Goal: Task Accomplishment & Management: Manage account settings

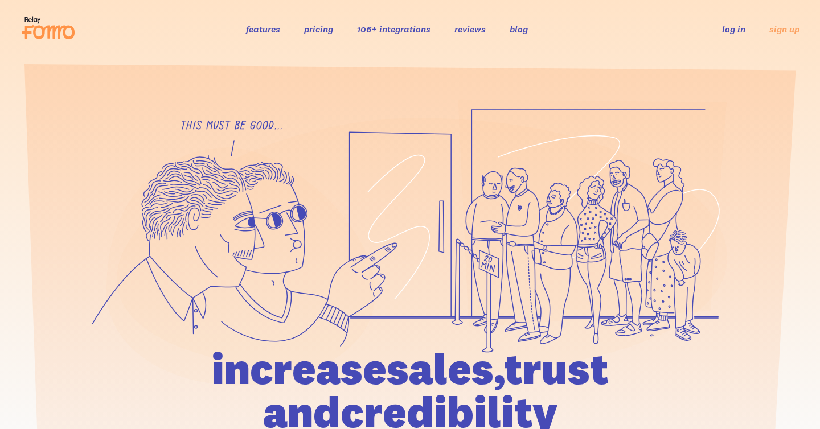
click at [736, 25] on link "log in" at bounding box center [733, 28] width 23 height 11
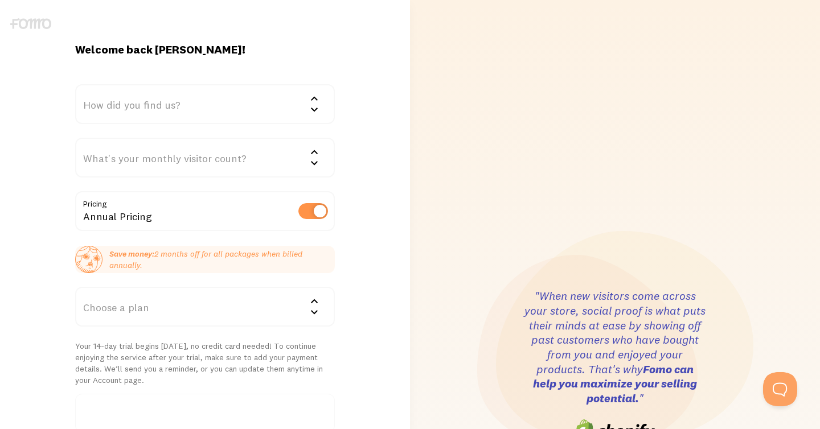
click at [303, 209] on label at bounding box center [313, 211] width 30 height 16
click at [303, 209] on input "checkbox" at bounding box center [313, 211] width 30 height 16
checkbox input "false"
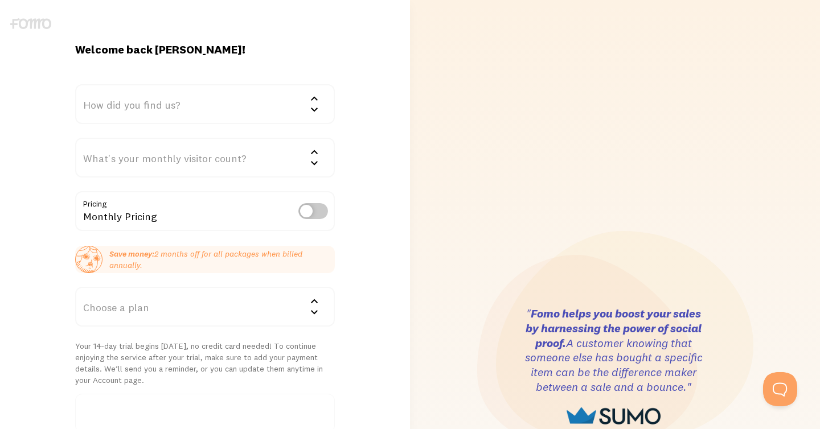
click at [211, 306] on div "Choose a plan" at bounding box center [205, 307] width 260 height 40
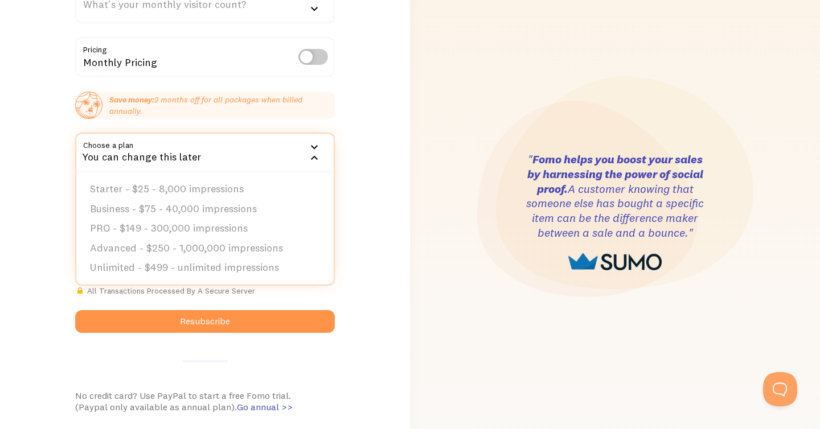
scroll to position [172, 0]
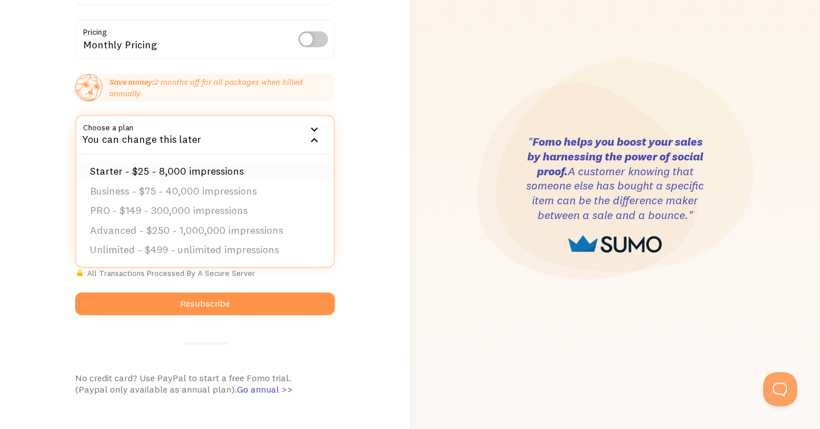
click at [225, 169] on li "Starter - $25 - 8,000 impressions" at bounding box center [204, 172] width 257 height 20
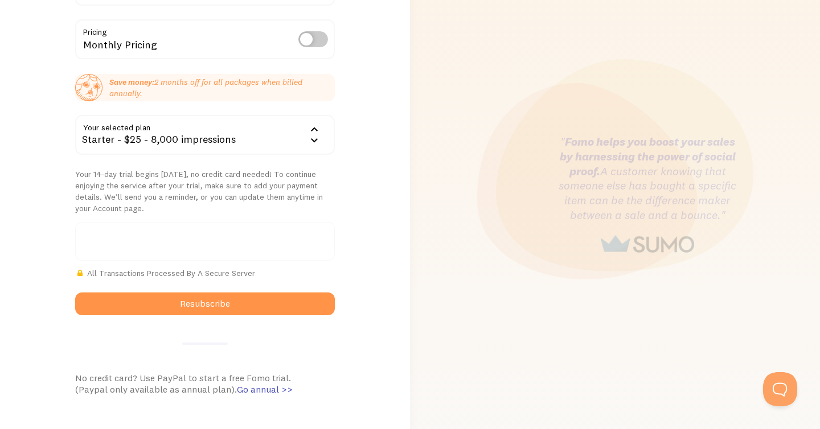
click at [187, 247] on div at bounding box center [205, 241] width 260 height 39
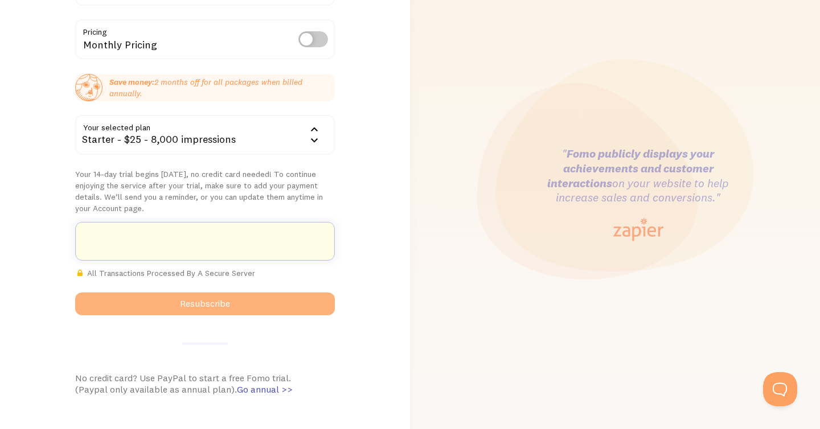
click at [254, 301] on button "Resubscribe" at bounding box center [205, 304] width 260 height 23
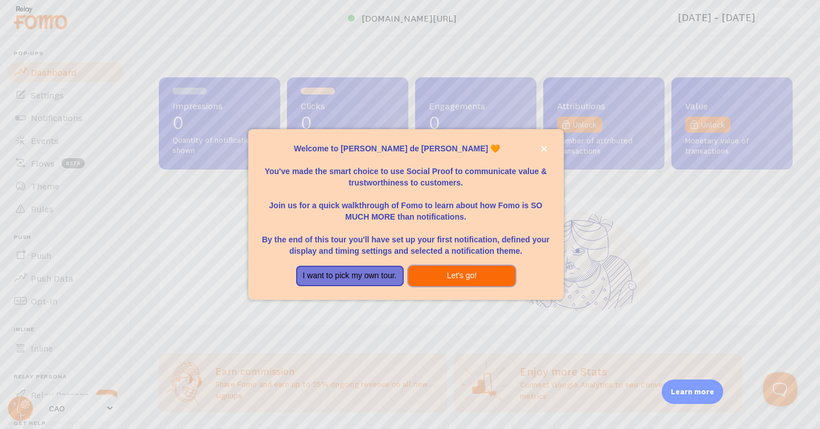
click at [443, 276] on button "Let's go!" at bounding box center [462, 276] width 108 height 20
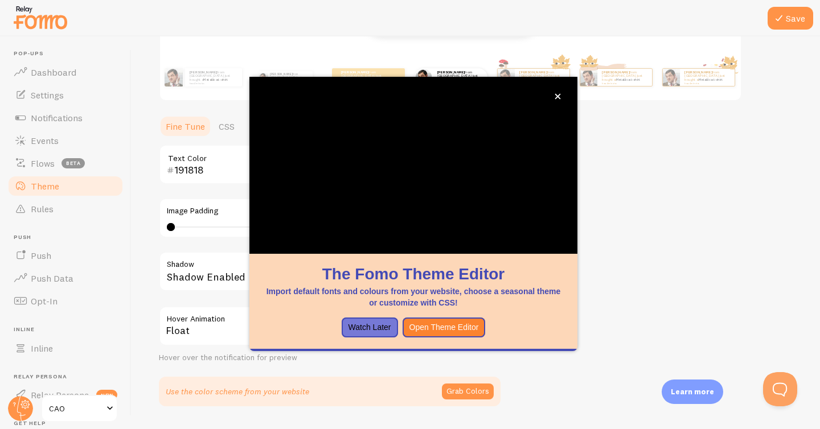
scroll to position [198, 0]
click at [445, 328] on button "Open Theme Editor" at bounding box center [444, 328] width 83 height 20
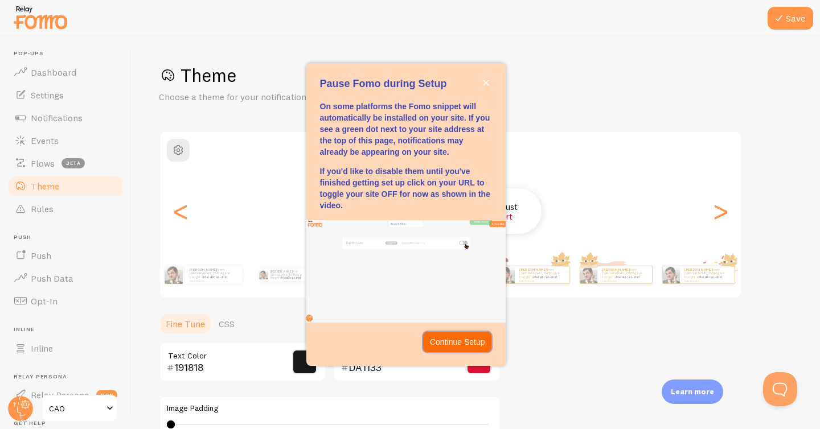
click at [449, 340] on p "Continue Setup" at bounding box center [457, 341] width 55 height 11
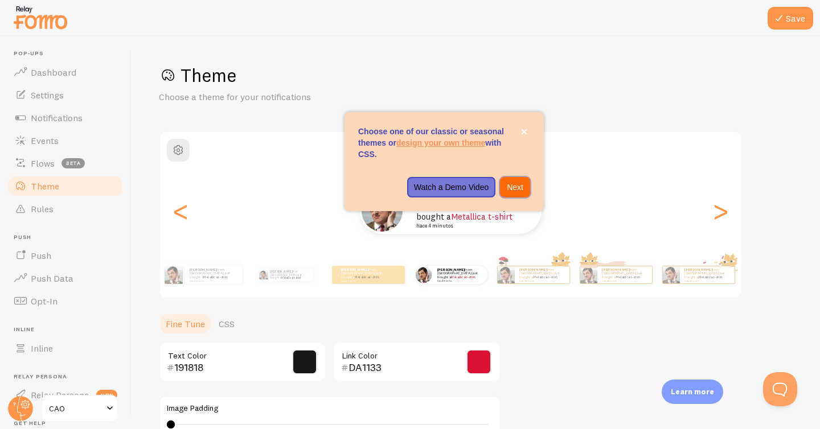
click at [515, 187] on p "Next" at bounding box center [515, 187] width 17 height 11
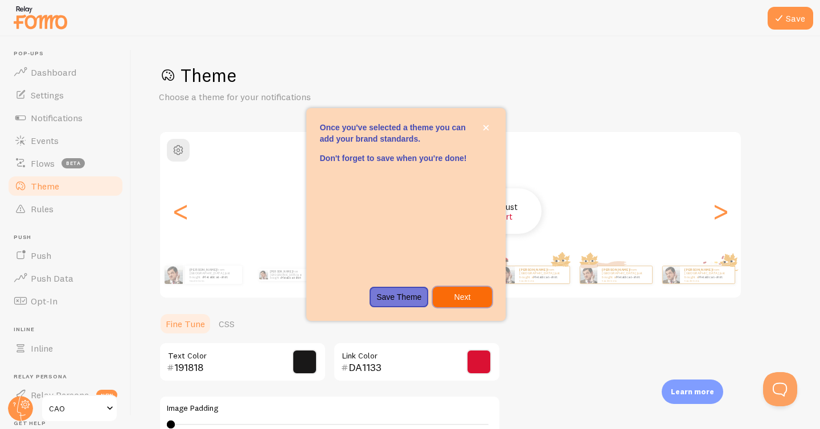
click at [473, 290] on button "Next" at bounding box center [462, 297] width 59 height 20
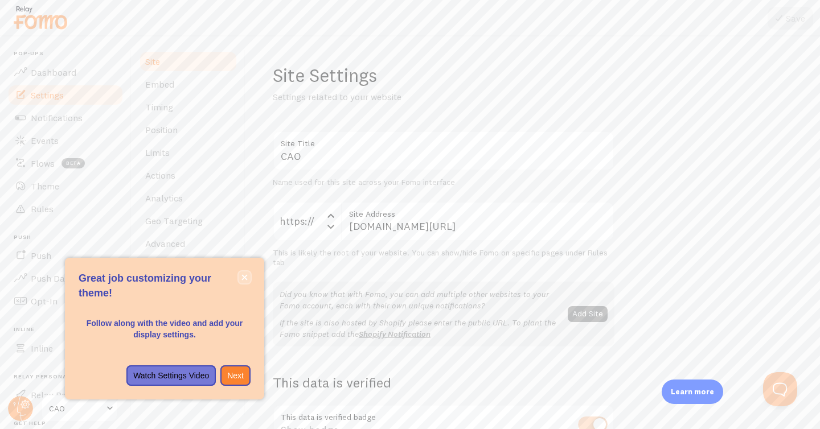
click at [243, 274] on button "close," at bounding box center [245, 278] width 12 height 12
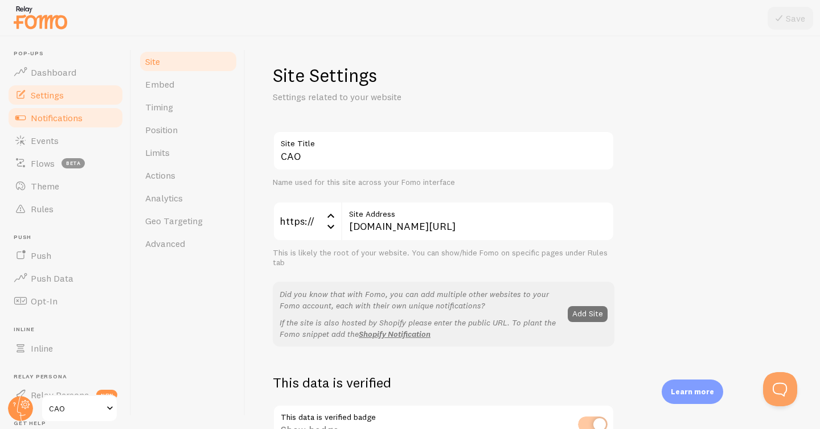
click at [68, 115] on span "Notifications" at bounding box center [57, 117] width 52 height 11
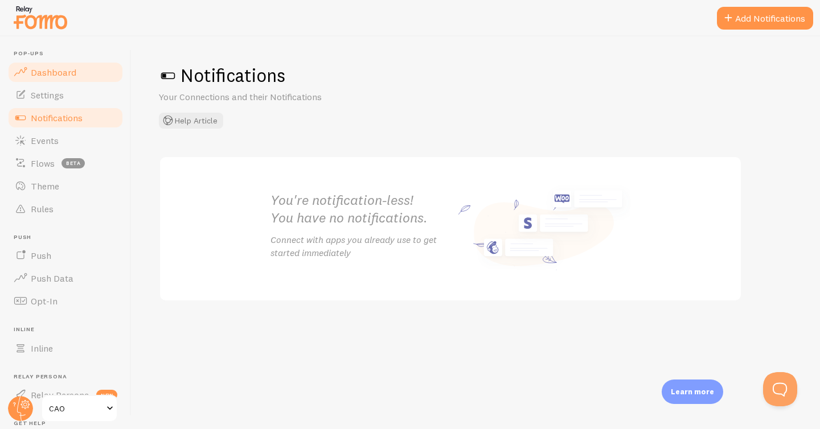
click at [60, 72] on span "Dashboard" at bounding box center [54, 72] width 46 height 11
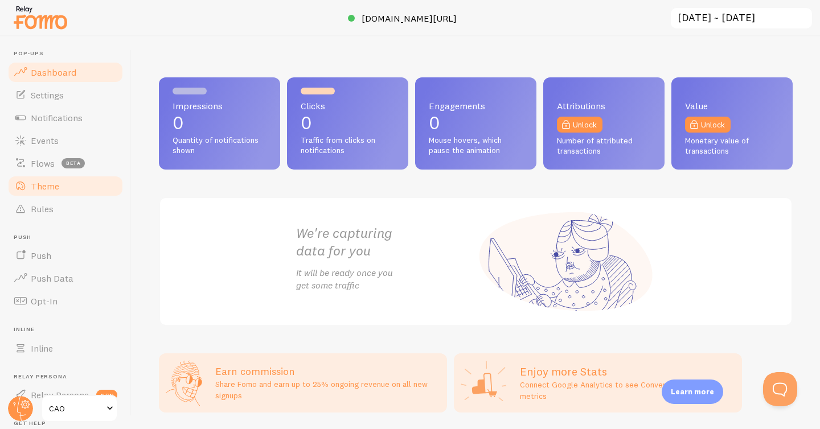
click at [39, 187] on span "Theme" at bounding box center [45, 185] width 28 height 11
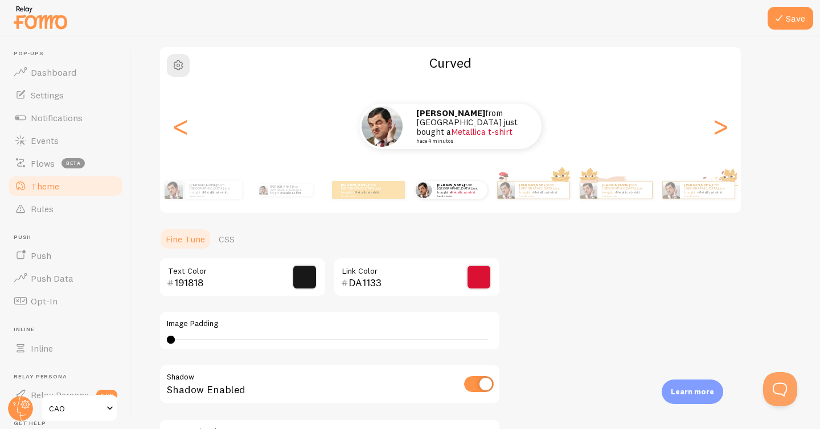
scroll to position [80, 0]
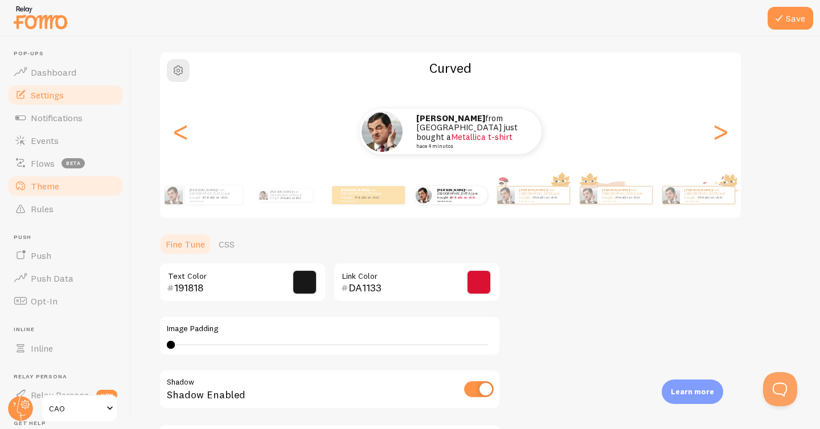
click at [56, 95] on span "Settings" at bounding box center [47, 94] width 33 height 11
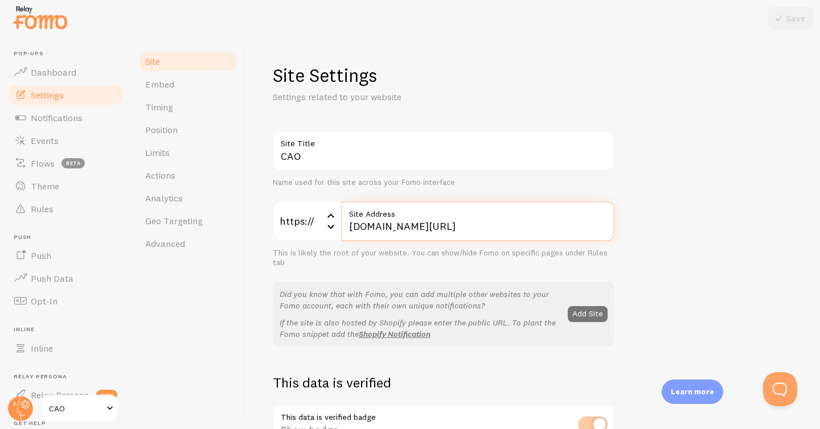
click at [399, 230] on input "andreadelamora.com/cao" at bounding box center [477, 222] width 273 height 40
click at [488, 225] on input "andreadelamora.com/cao" at bounding box center [477, 222] width 273 height 40
type input "[DOMAIN_NAME][URL]"
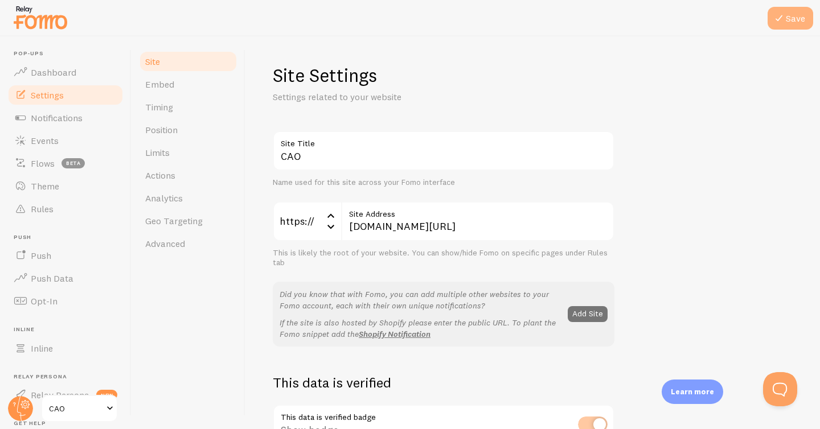
click at [794, 23] on button "Save" at bounding box center [790, 18] width 46 height 23
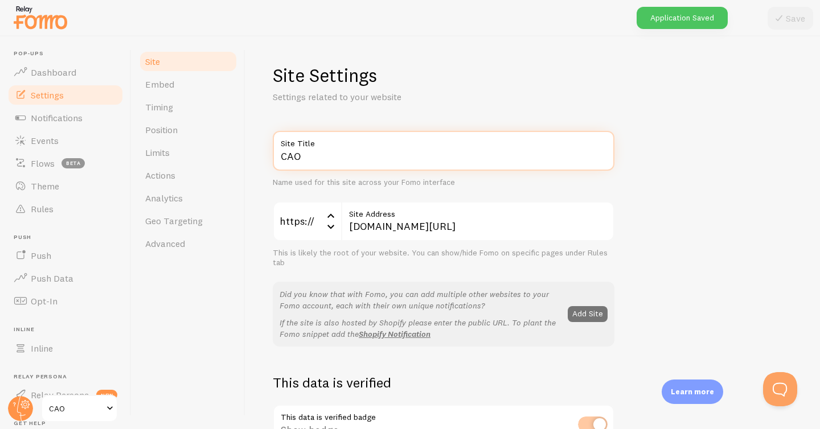
click at [314, 160] on input "CAO" at bounding box center [444, 151] width 342 height 40
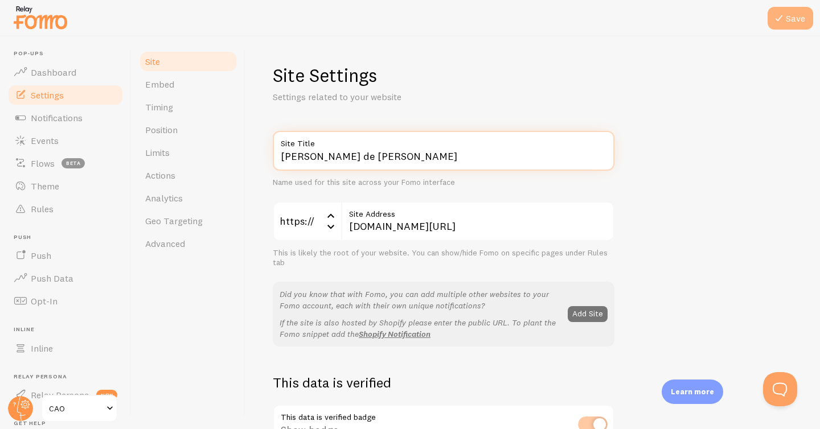
type input "[PERSON_NAME] de [PERSON_NAME]"
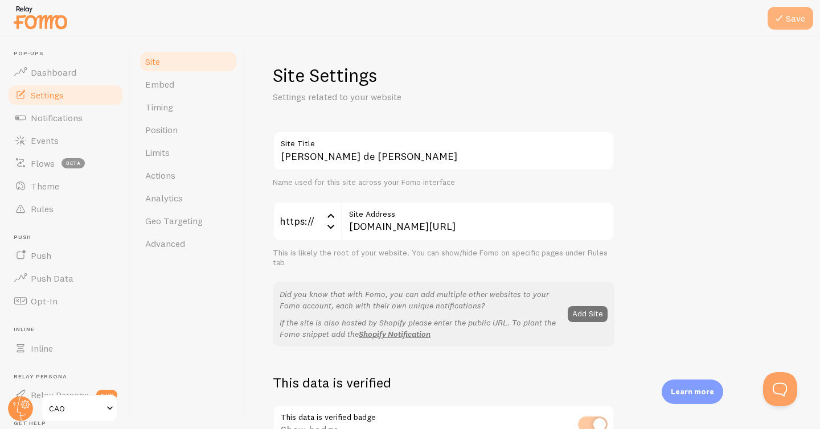
click at [794, 23] on button "Save" at bounding box center [790, 18] width 46 height 23
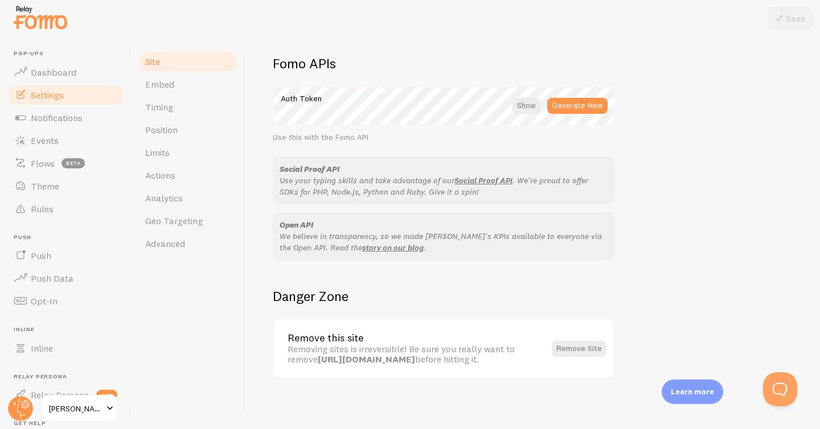
scroll to position [656, 0]
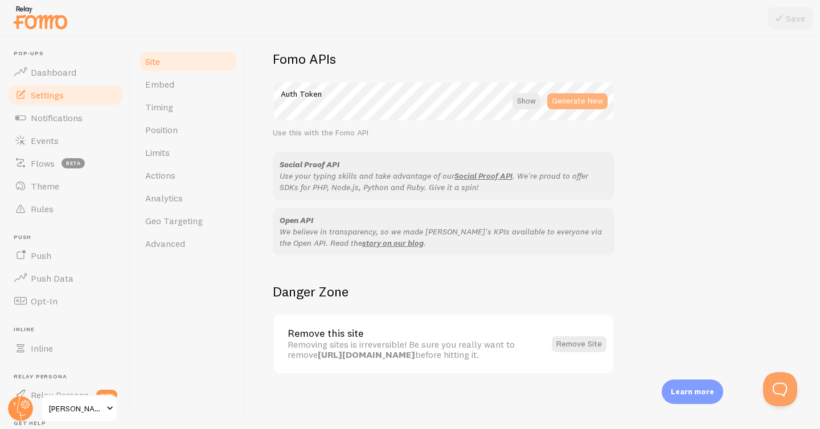
click at [575, 94] on button "Generate New" at bounding box center [577, 101] width 60 height 16
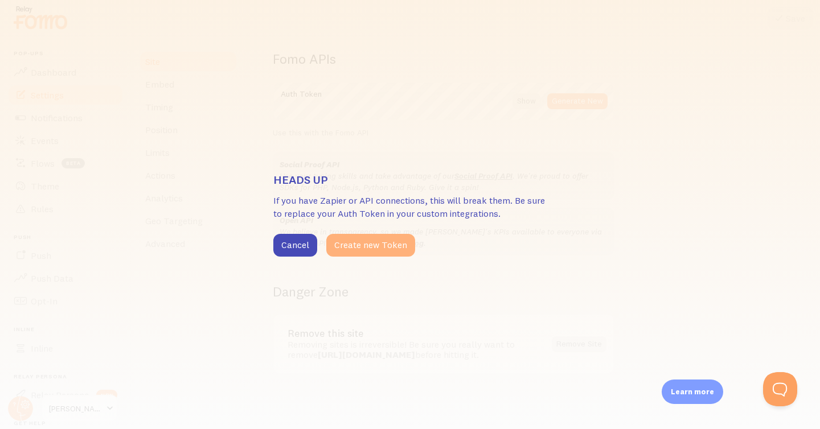
click at [375, 245] on button "Create new Token" at bounding box center [370, 245] width 89 height 23
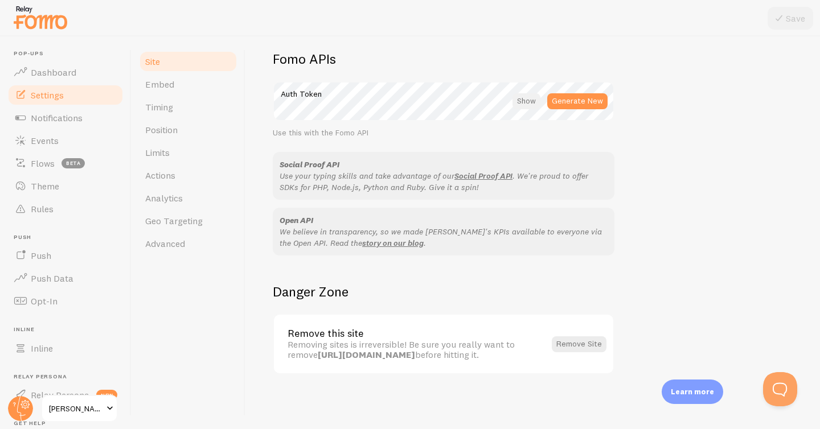
click at [523, 93] on div at bounding box center [526, 101] width 28 height 16
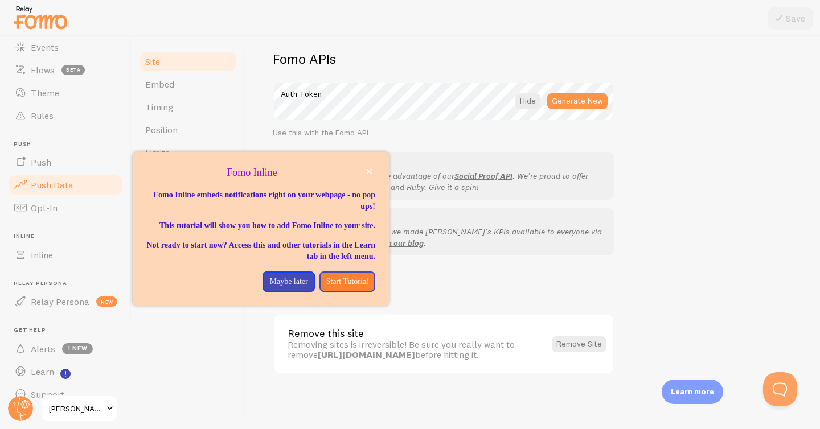
scroll to position [110, 0]
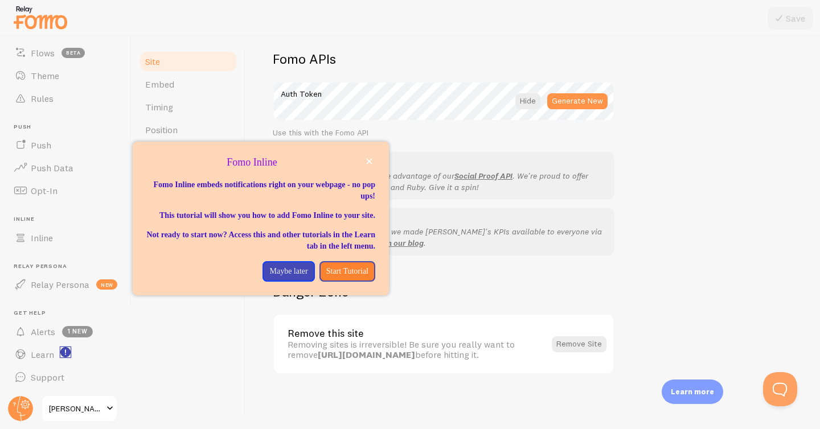
click at [65, 351] on icon "<p>Watch New Feature Tutorials!</p>" at bounding box center [65, 353] width 1 height 6
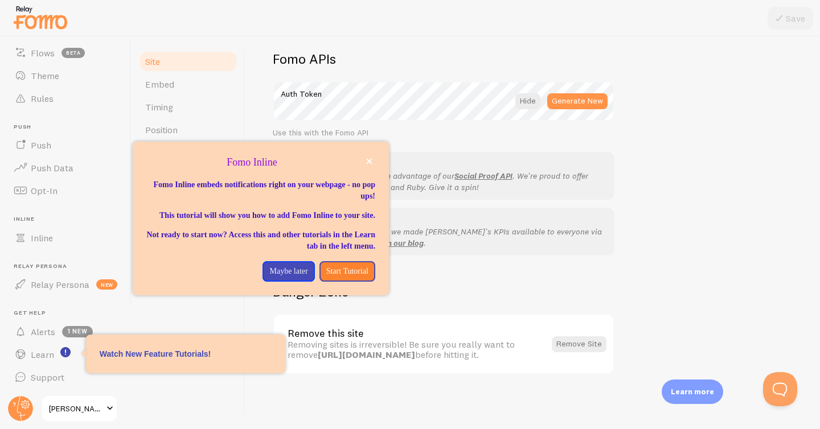
click at [145, 350] on p "Watch New Feature Tutorials!" at bounding box center [186, 353] width 172 height 11
click at [356, 277] on p "Start Tutorial" at bounding box center [347, 271] width 42 height 11
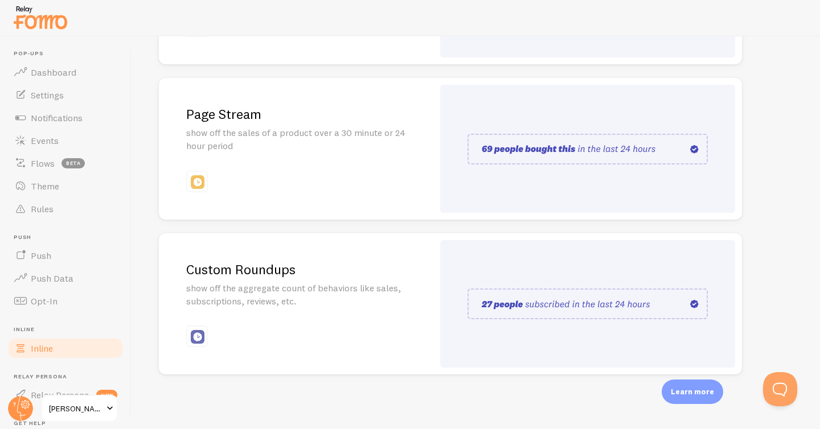
click at [378, 128] on p "show off the sales of a product over a 30 minute or 24 hour period" at bounding box center [296, 139] width 220 height 26
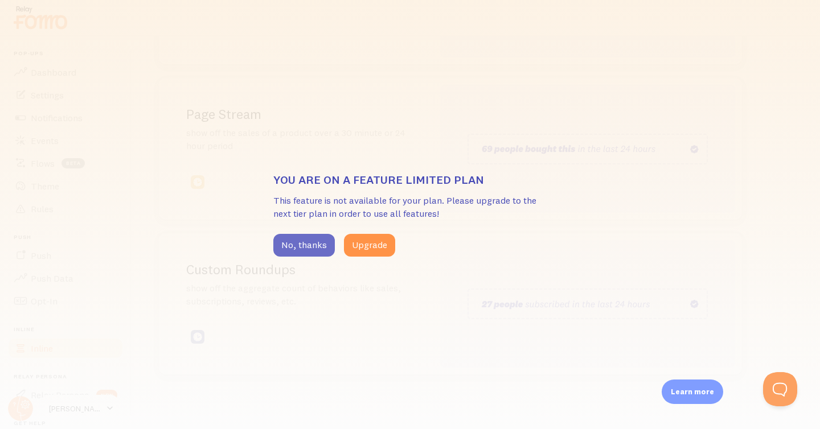
click at [306, 241] on button "No, thanks" at bounding box center [303, 245] width 61 height 23
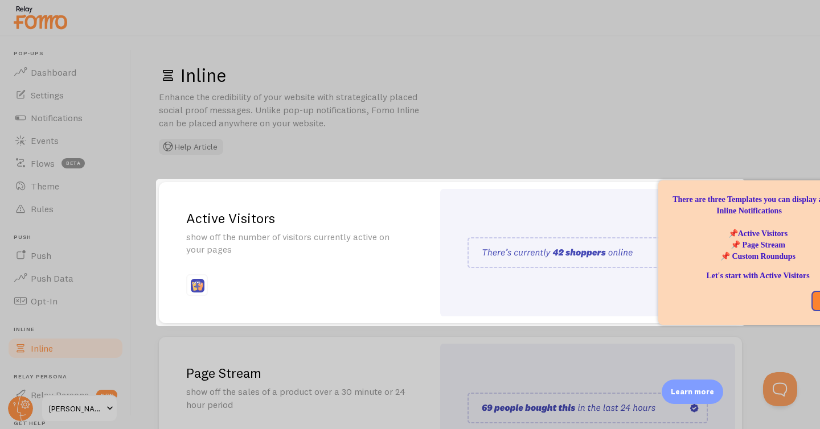
click at [443, 109] on div at bounding box center [410, 89] width 820 height 179
click at [39, 343] on div at bounding box center [410, 377] width 820 height 103
click at [576, 65] on div at bounding box center [410, 89] width 820 height 179
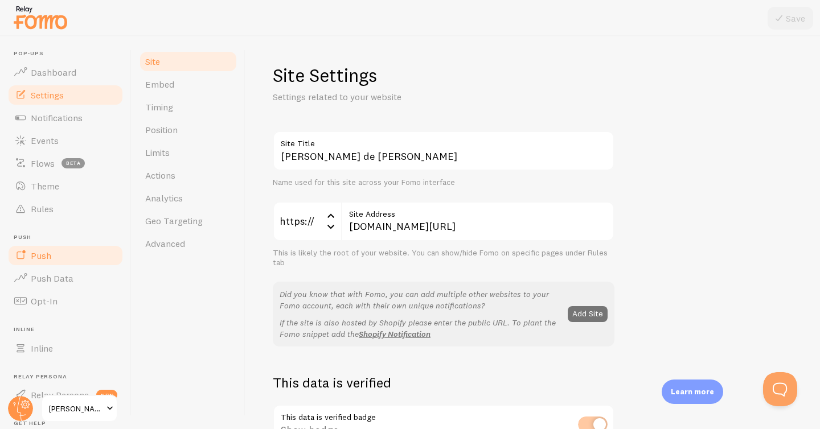
click at [39, 254] on span "Push" at bounding box center [41, 255] width 20 height 11
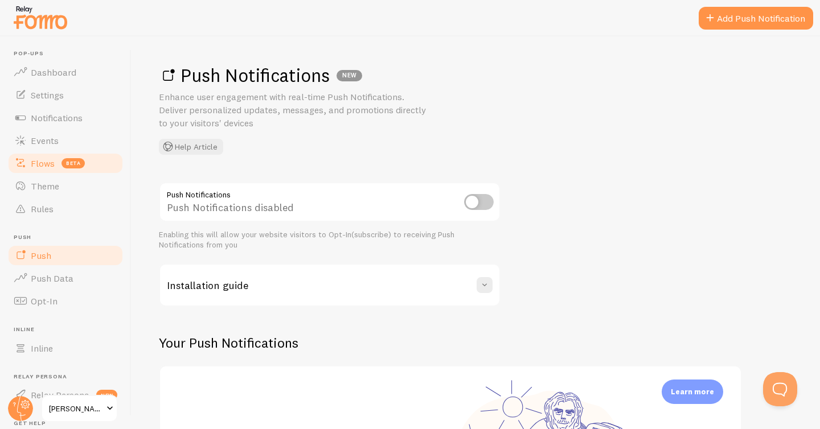
click at [47, 161] on span "Flows" at bounding box center [43, 163] width 24 height 11
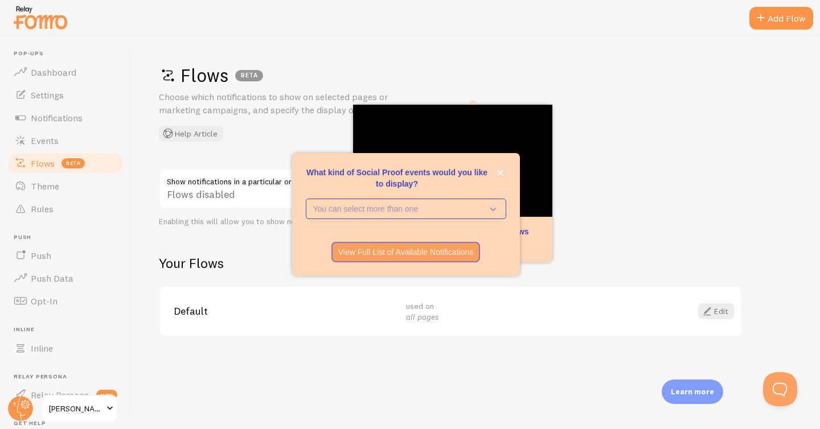
click at [41, 163] on span "Flows" at bounding box center [43, 163] width 24 height 11
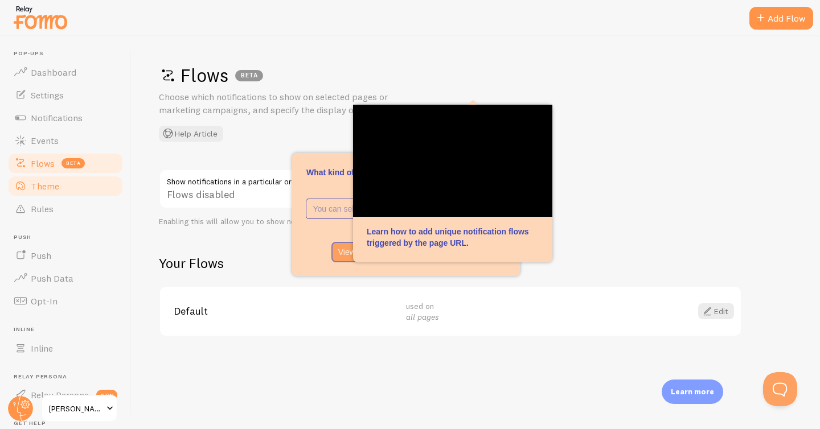
click at [44, 186] on span "Theme" at bounding box center [45, 185] width 28 height 11
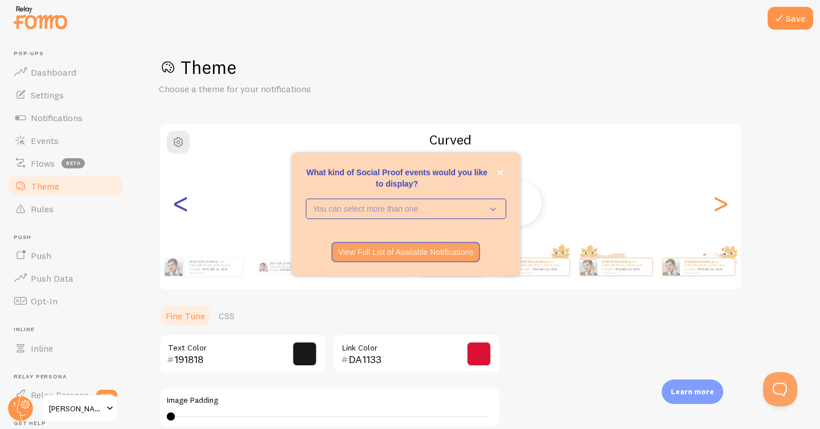
scroll to position [5, 0]
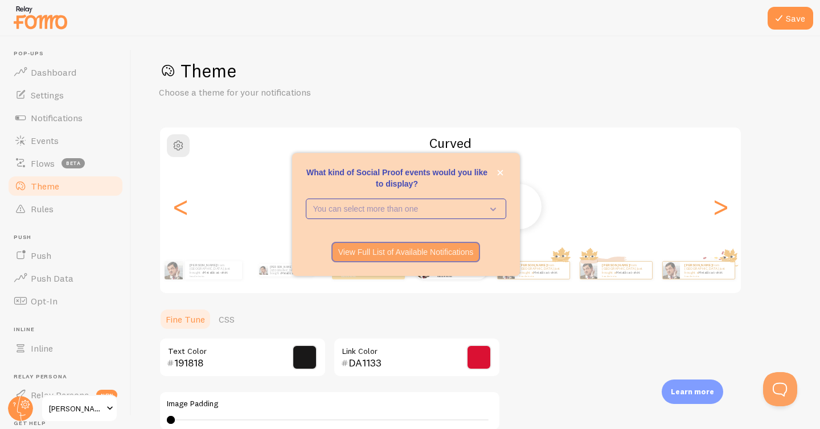
click at [399, 368] on input "DA1133" at bounding box center [400, 363] width 104 height 14
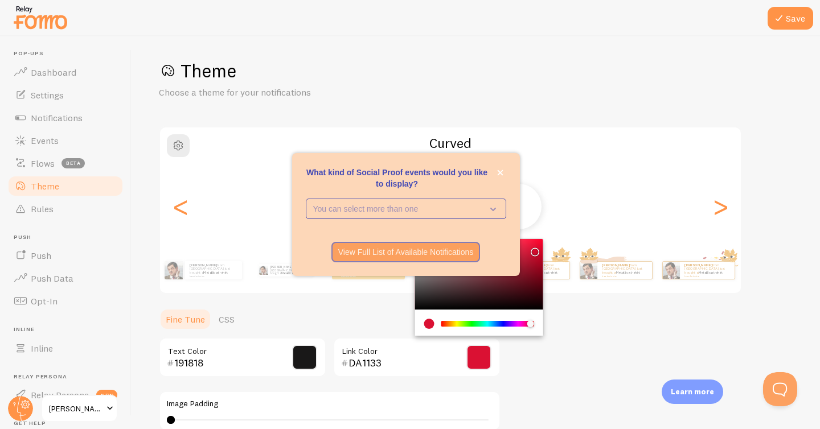
click at [399, 368] on input "DA1133" at bounding box center [400, 363] width 104 height 14
click at [458, 215] on button "You can select more than one" at bounding box center [406, 209] width 200 height 20
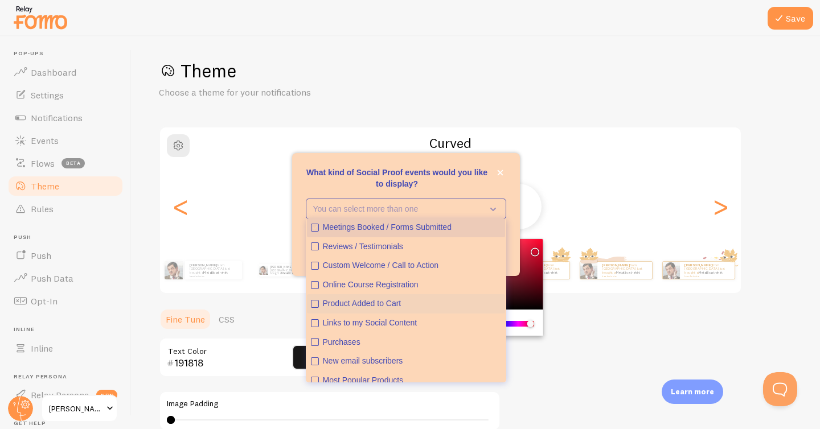
scroll to position [30, 0]
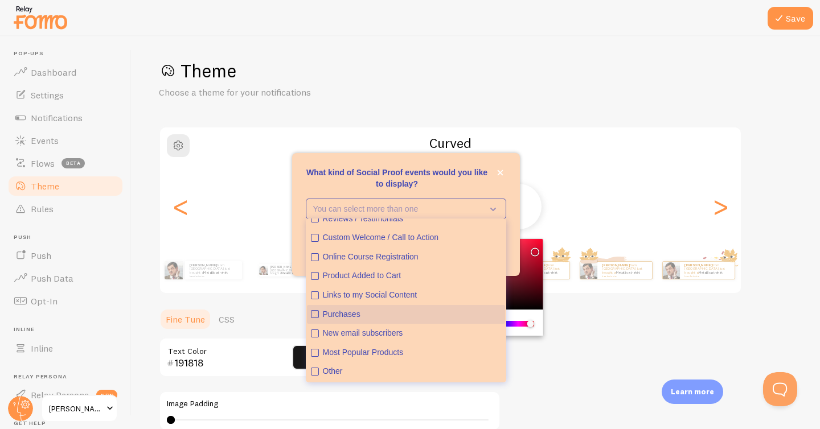
click at [313, 317] on icon "Purchases" at bounding box center [314, 314] width 7 height 7
click at [547, 169] on div "Andrea from Mexico just bought a Metallica t-shirt hace 4 minutos Andrea from M…" at bounding box center [450, 207] width 581 height 82
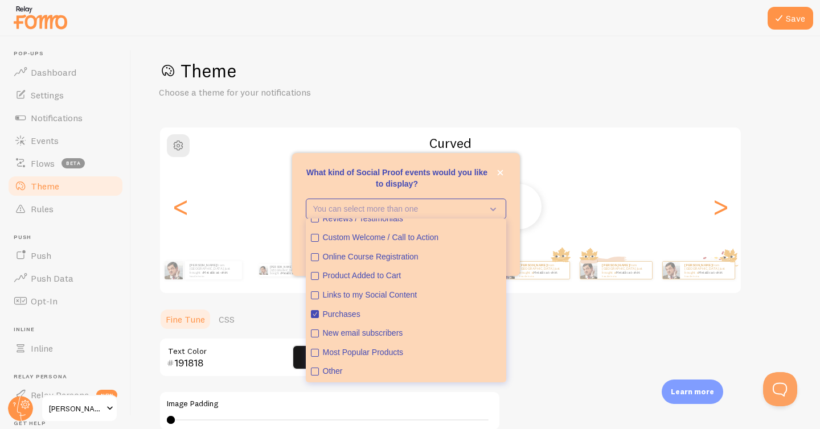
click at [512, 209] on div "You can select more than one Meetings Booked / Forms Submitted Reviews / Testim…" at bounding box center [406, 216] width 228 height 34
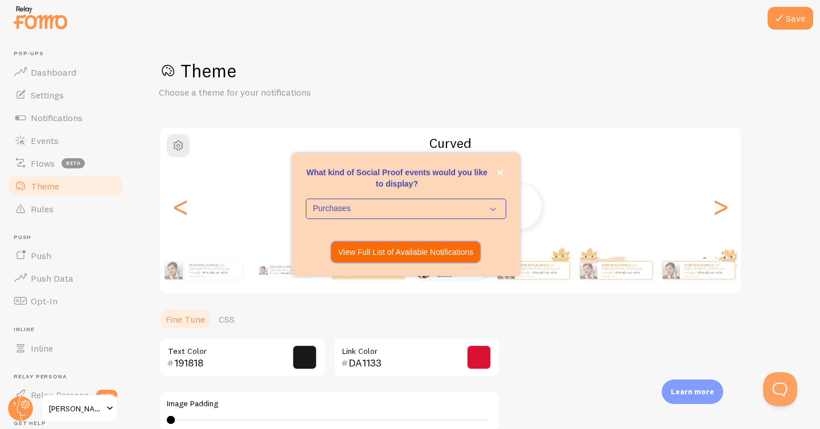
click at [418, 258] on button "View Full List of Available Notifications" at bounding box center [405, 252] width 149 height 20
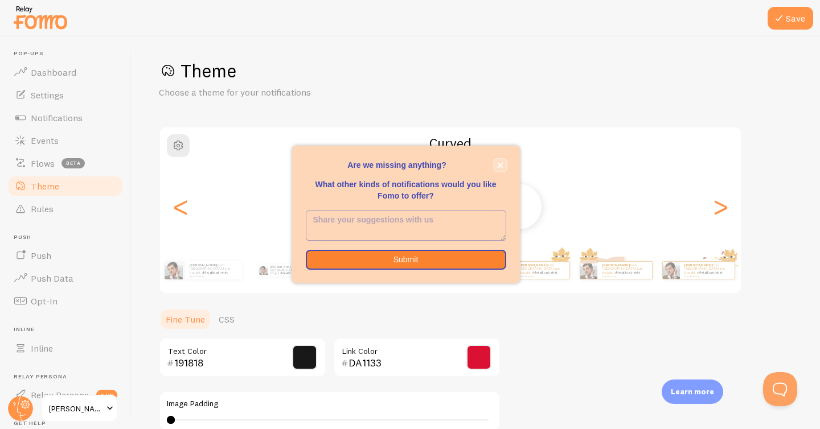
click at [501, 163] on icon "close," at bounding box center [500, 165] width 6 height 6
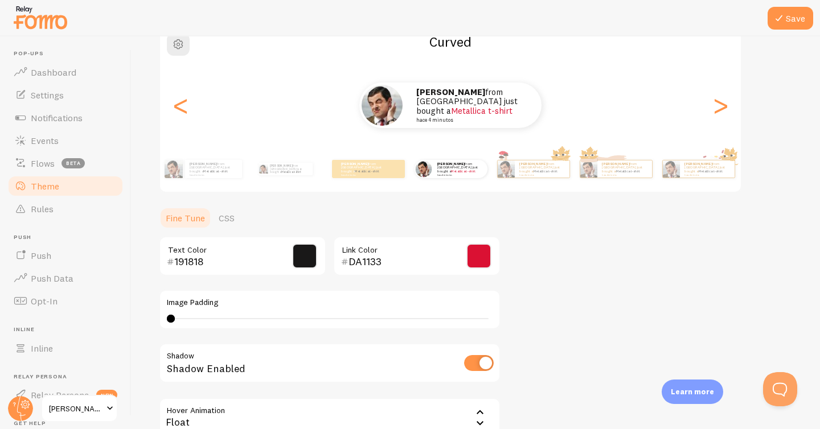
scroll to position [118, 0]
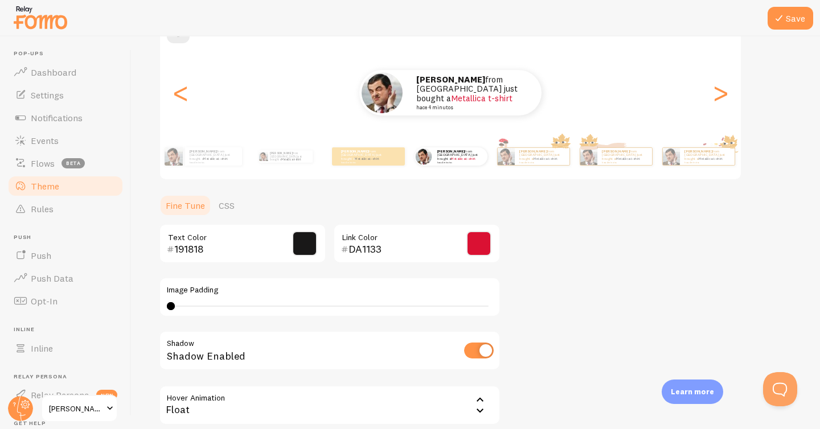
click at [481, 249] on span at bounding box center [478, 243] width 25 height 25
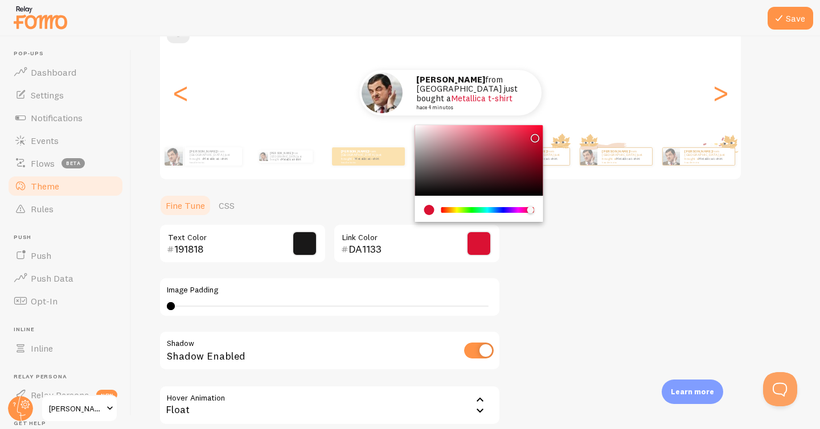
click at [389, 250] on input "DA1133" at bounding box center [400, 250] width 104 height 14
paste input "637262"
type input "637262"
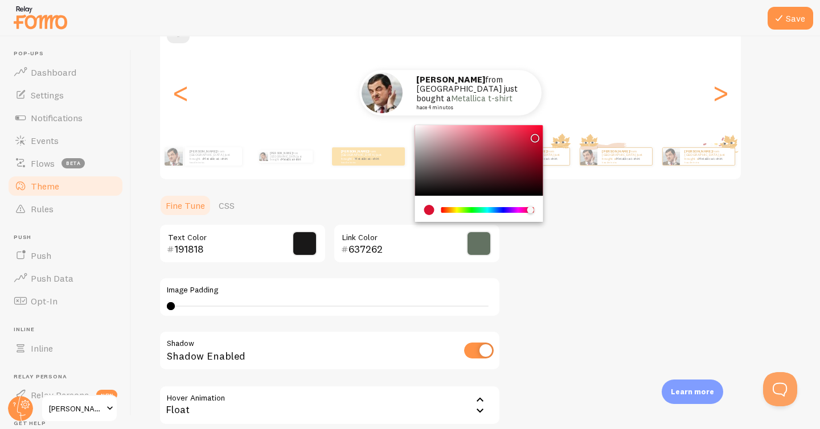
click at [586, 256] on div "Theme Choose a theme for your notifications Curved Andrea from Mexico just boug…" at bounding box center [476, 215] width 634 height 540
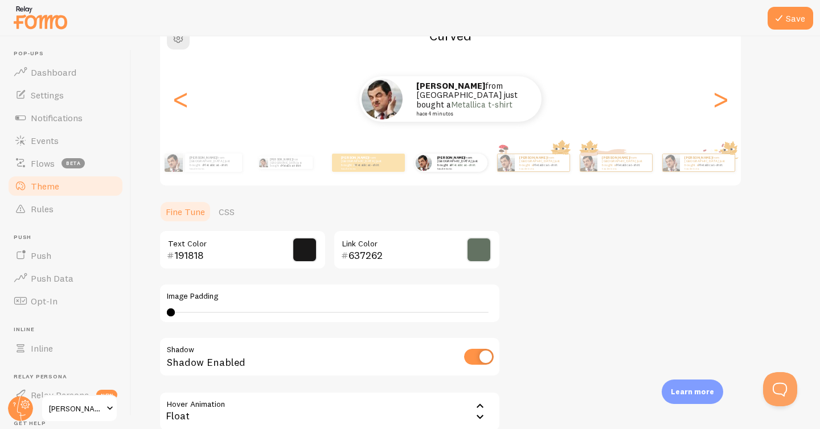
scroll to position [0, 0]
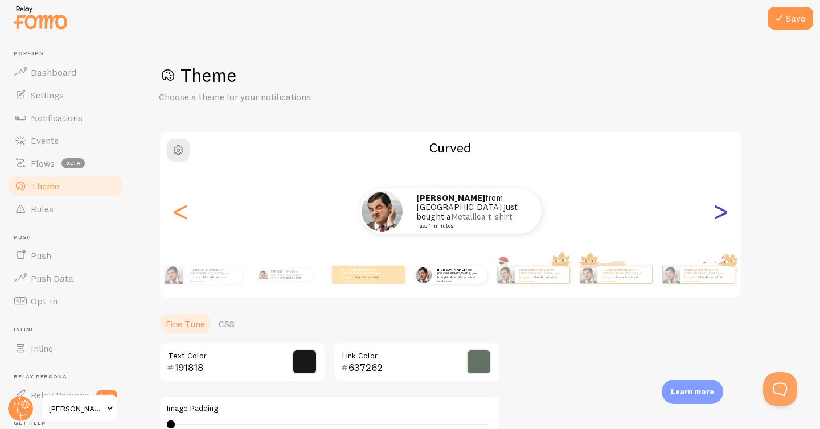
click at [724, 216] on div ">" at bounding box center [720, 211] width 14 height 82
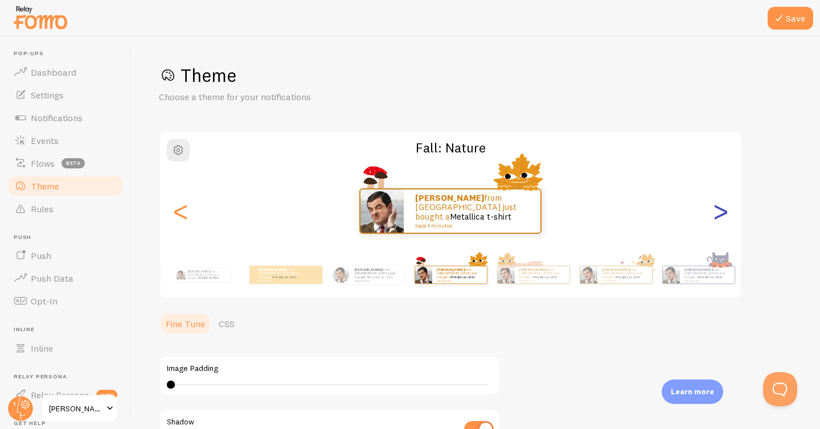
type input "0"
click at [724, 216] on div ">" at bounding box center [720, 211] width 14 height 82
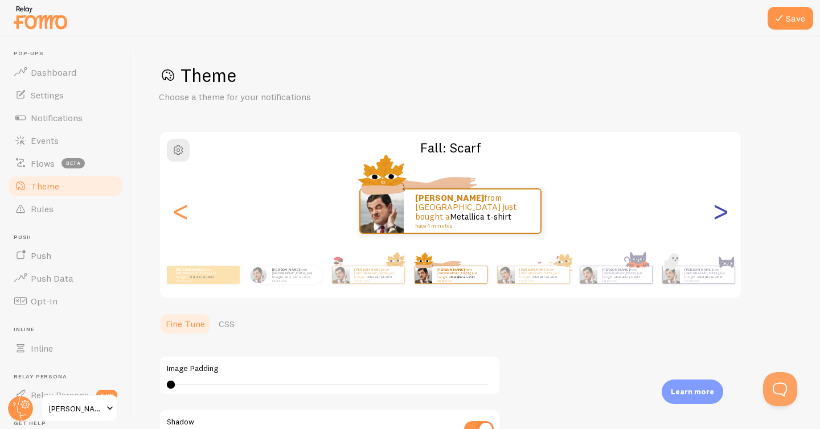
click at [724, 216] on div ">" at bounding box center [720, 211] width 14 height 82
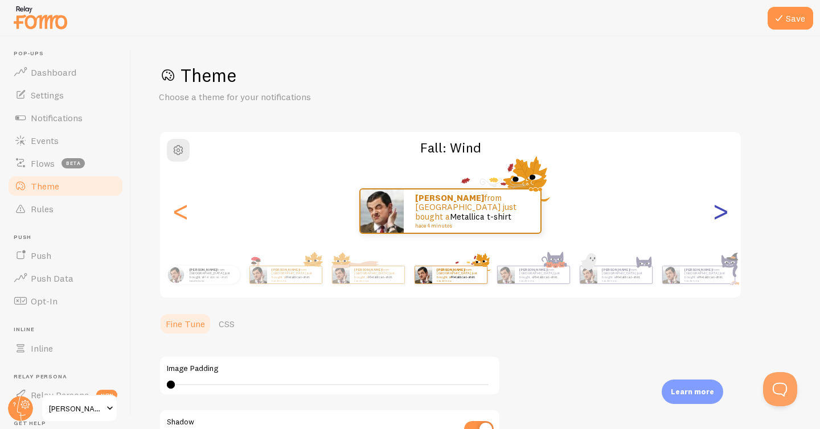
click at [724, 216] on div ">" at bounding box center [720, 211] width 14 height 82
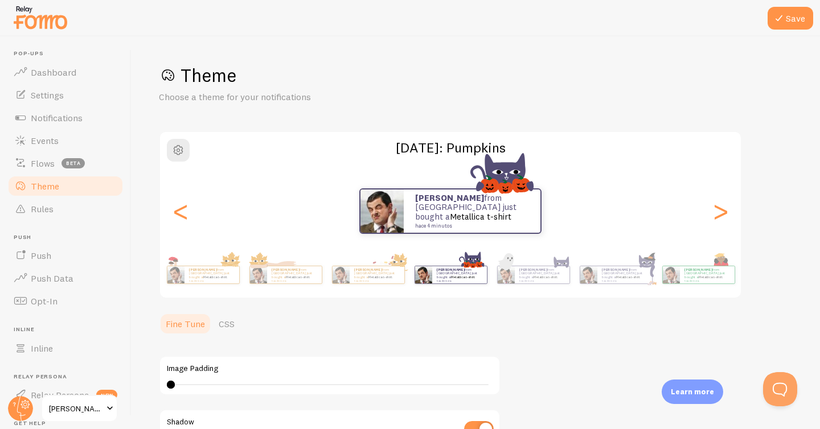
click at [168, 212] on div "Andrea from Mexico just bought a Metallica t-shirt hace 4 minutos" at bounding box center [450, 211] width 581 height 46
click at [181, 214] on div "<" at bounding box center [181, 211] width 14 height 82
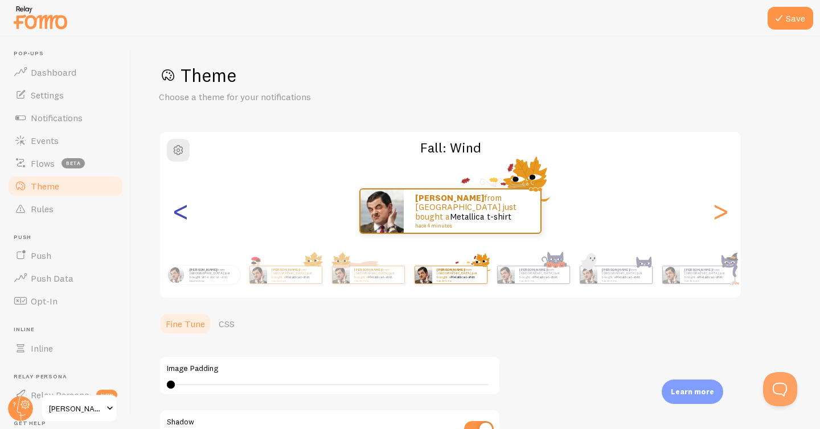
click at [181, 214] on div "<" at bounding box center [181, 211] width 14 height 82
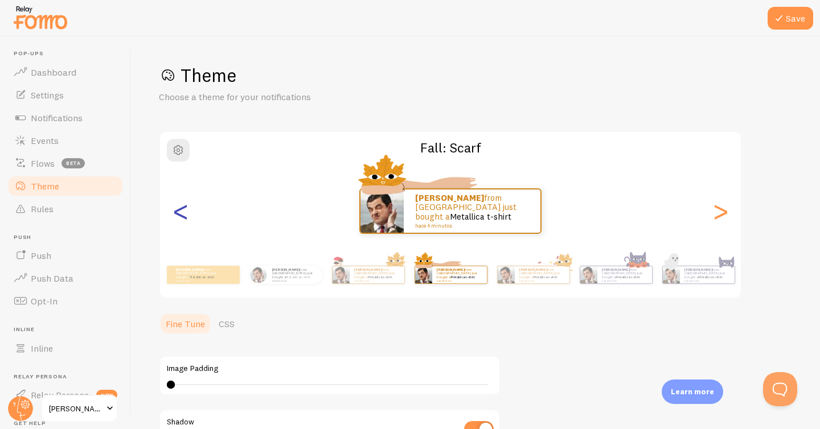
click at [181, 214] on div "<" at bounding box center [181, 211] width 14 height 82
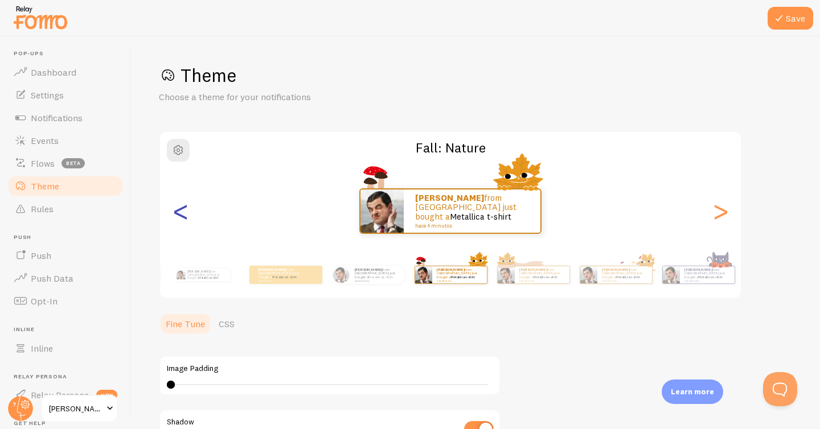
click at [181, 214] on div "<" at bounding box center [181, 211] width 14 height 82
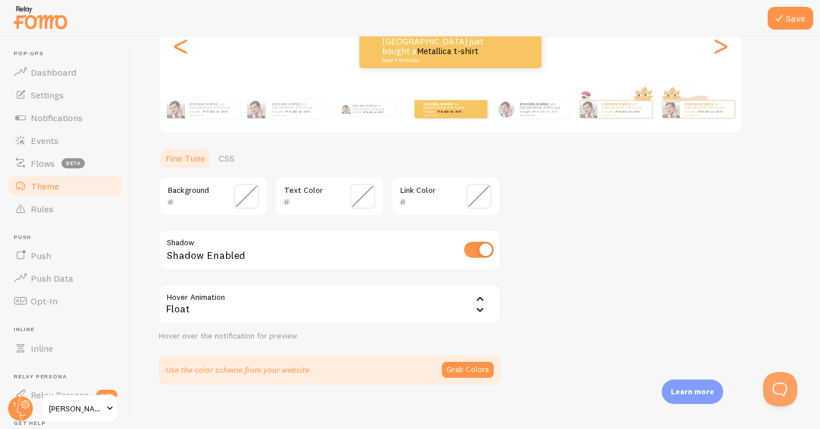
scroll to position [167, 0]
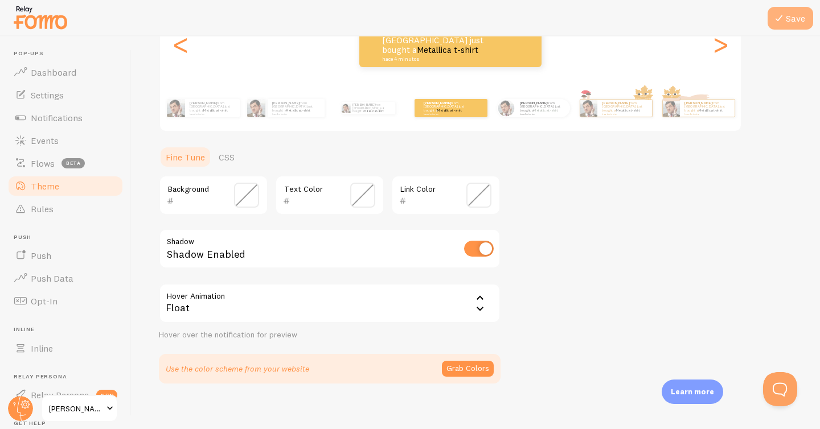
click at [794, 8] on button "Save" at bounding box center [790, 18] width 46 height 23
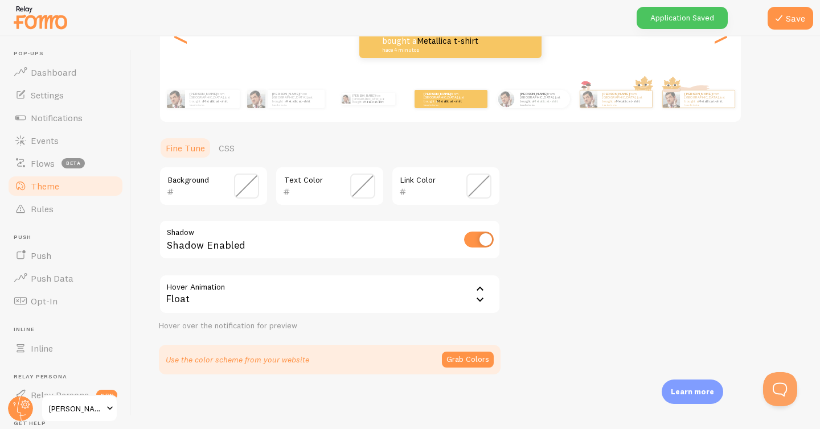
scroll to position [0, 0]
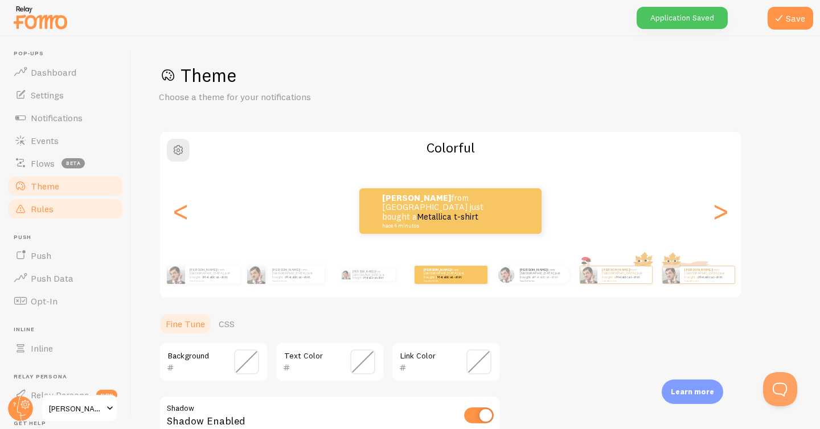
click at [44, 205] on span "Rules" at bounding box center [42, 208] width 23 height 11
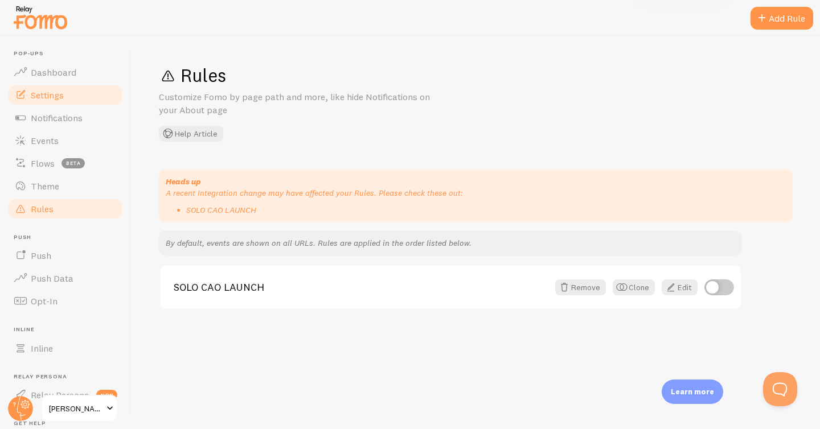
click at [42, 92] on span "Settings" at bounding box center [47, 94] width 33 height 11
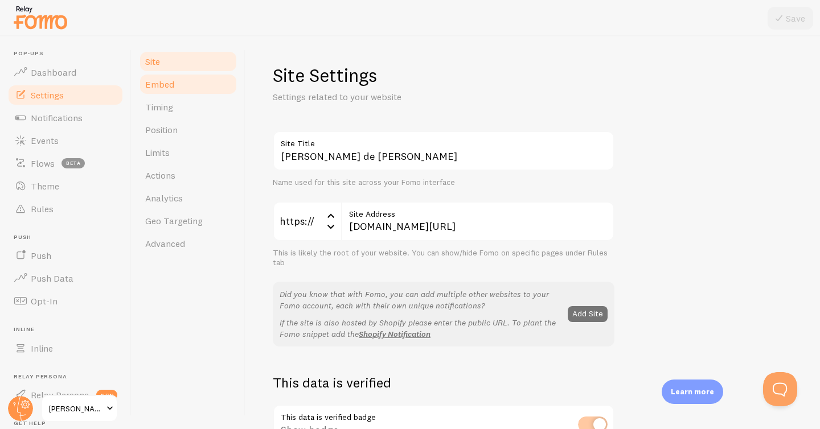
click at [160, 88] on span "Embed" at bounding box center [159, 84] width 29 height 11
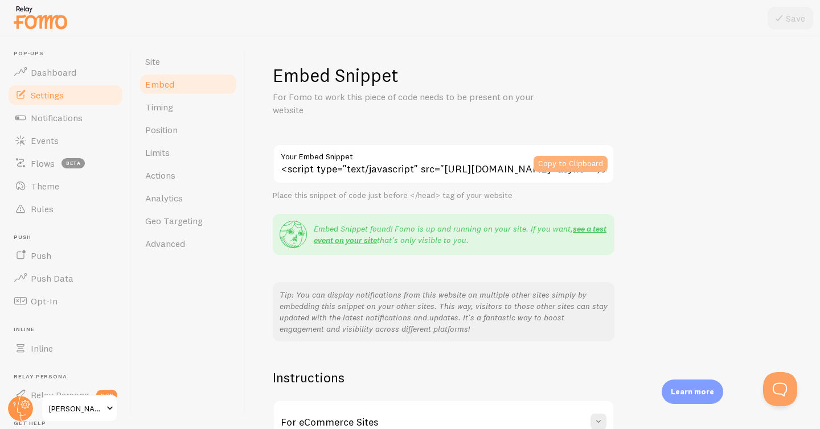
click at [581, 161] on button "Copy to Clipboard" at bounding box center [570, 164] width 74 height 16
click at [567, 165] on button "Copy to Clipboard" at bounding box center [570, 164] width 74 height 16
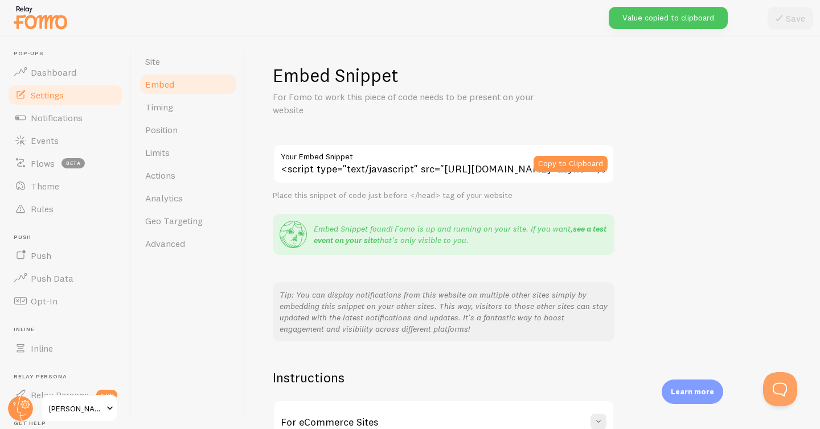
click at [586, 228] on link "see a test event on your site" at bounding box center [460, 235] width 293 height 22
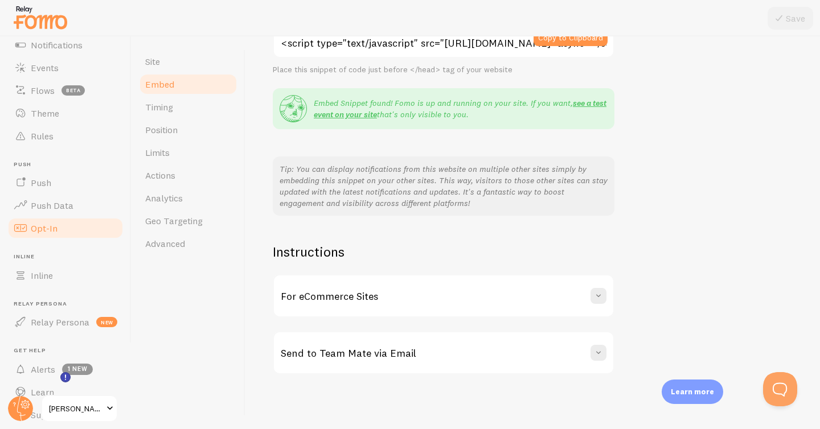
scroll to position [110, 0]
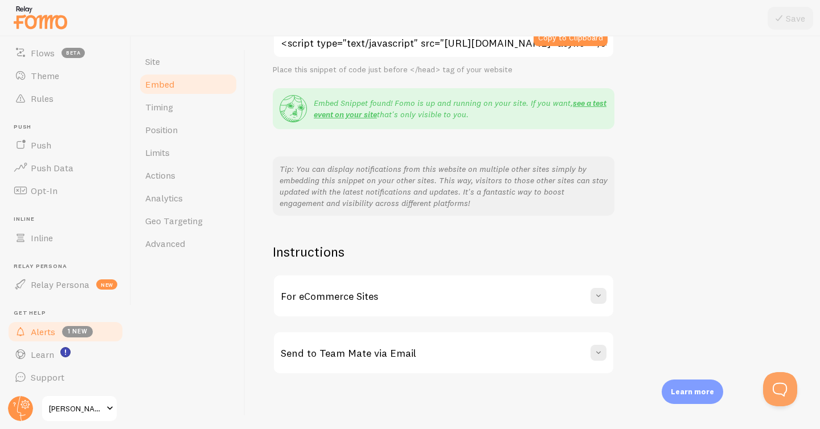
click at [41, 336] on span "Alerts" at bounding box center [43, 331] width 24 height 11
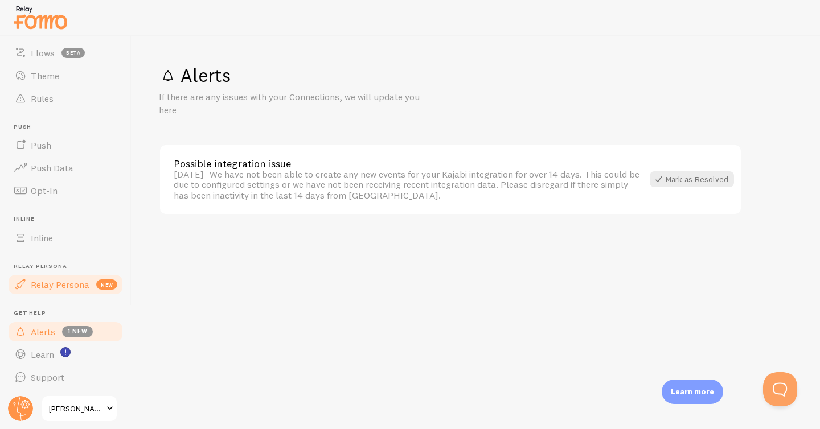
click at [45, 280] on span "Relay Persona" at bounding box center [60, 284] width 59 height 11
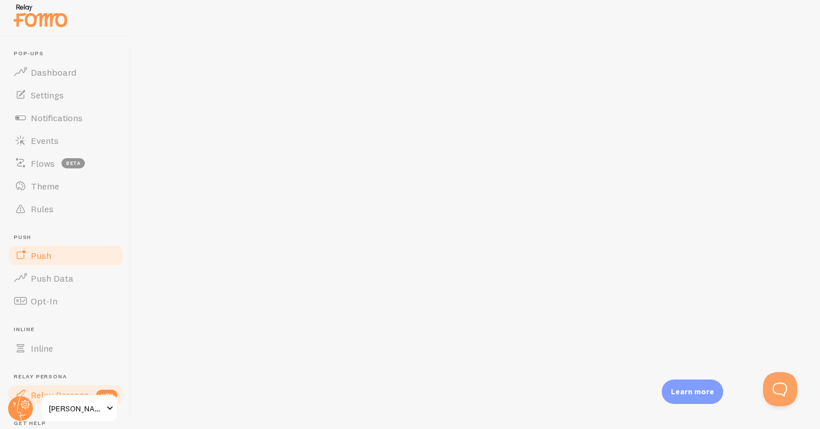
click at [40, 249] on link "Push" at bounding box center [65, 255] width 117 height 23
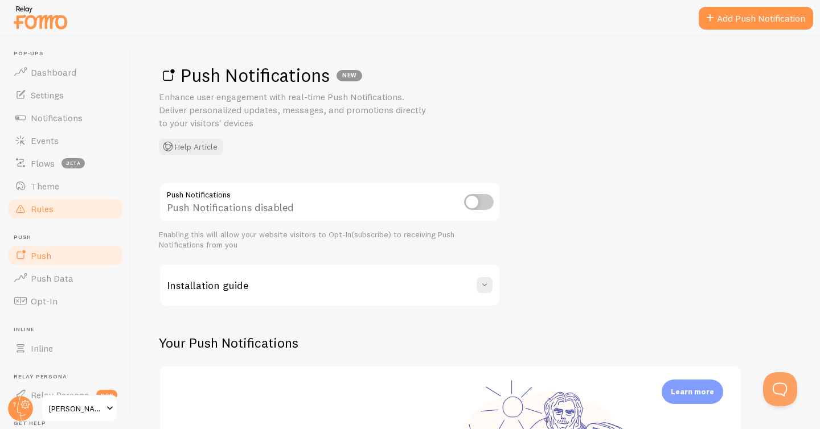
click at [42, 210] on span "Rules" at bounding box center [42, 208] width 23 height 11
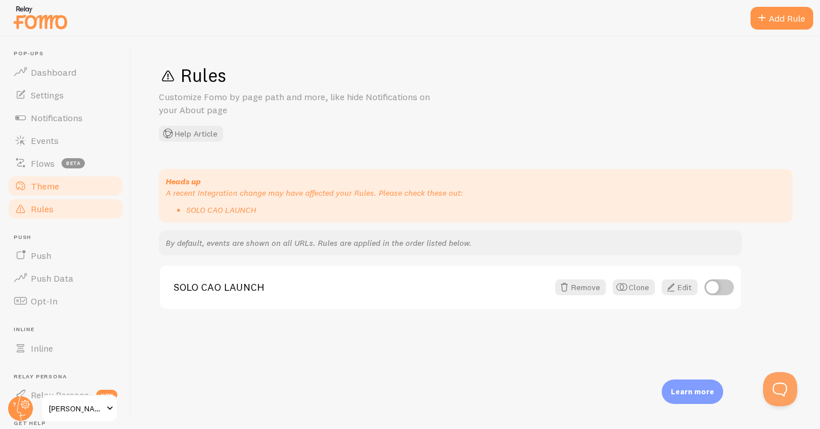
click at [44, 187] on span "Theme" at bounding box center [45, 185] width 28 height 11
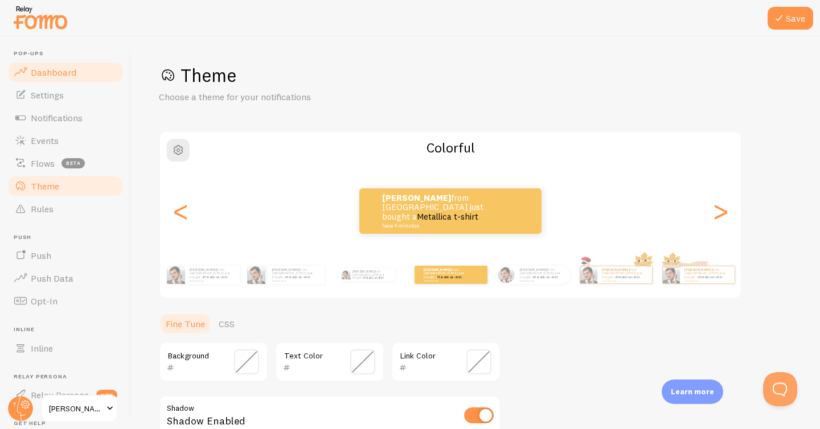
click at [57, 73] on span "Dashboard" at bounding box center [54, 72] width 46 height 11
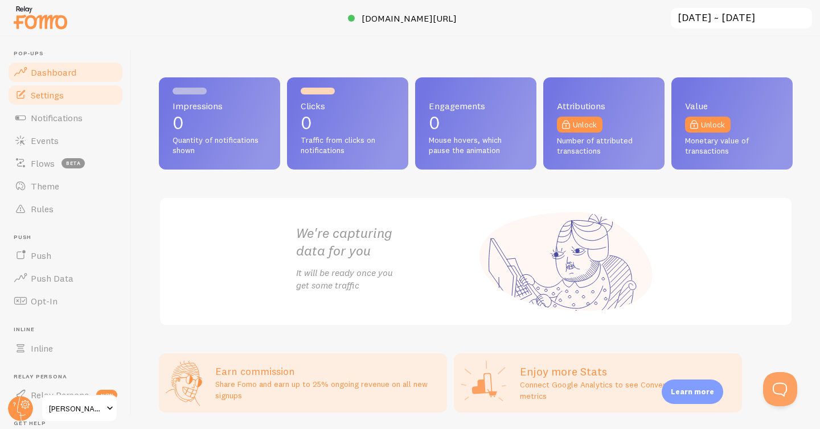
click at [56, 90] on span "Settings" at bounding box center [47, 94] width 33 height 11
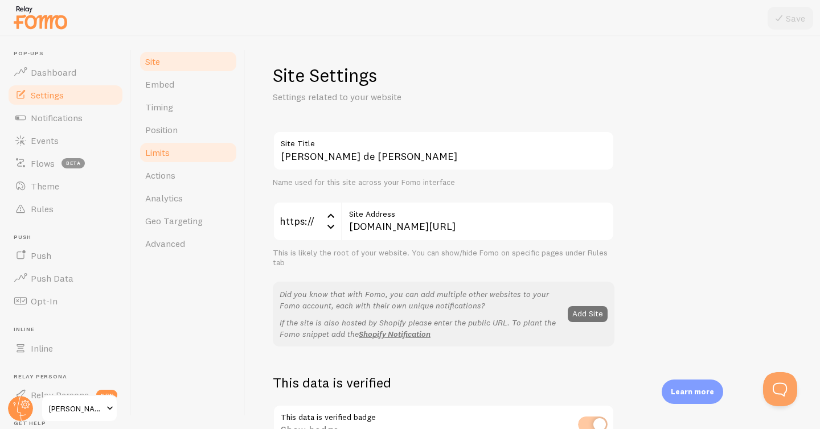
click at [161, 153] on span "Limits" at bounding box center [157, 152] width 24 height 11
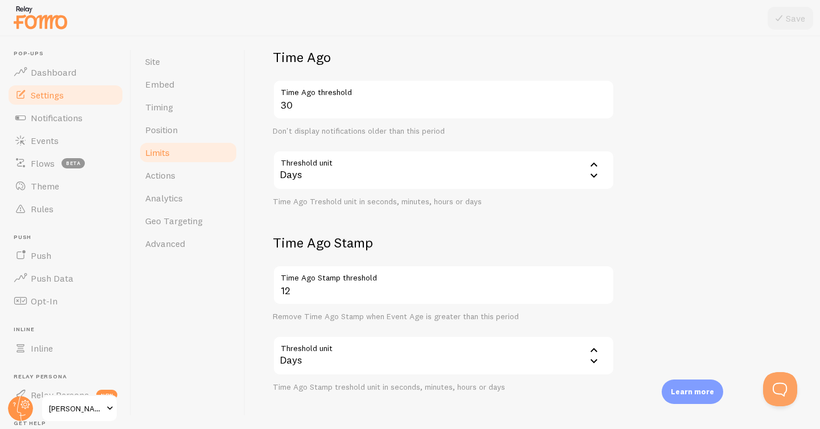
scroll to position [419, 0]
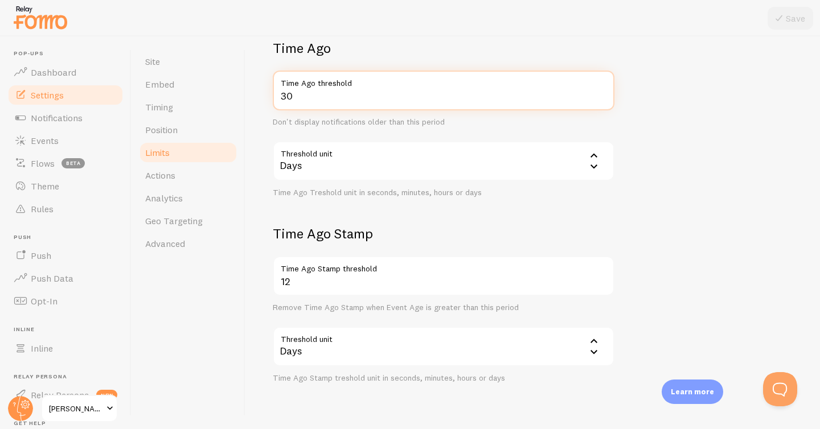
click at [450, 102] on input "30" at bounding box center [444, 91] width 342 height 40
click at [601, 97] on input "29" at bounding box center [444, 91] width 342 height 40
type input "30"
click at [601, 93] on input "30" at bounding box center [444, 91] width 342 height 40
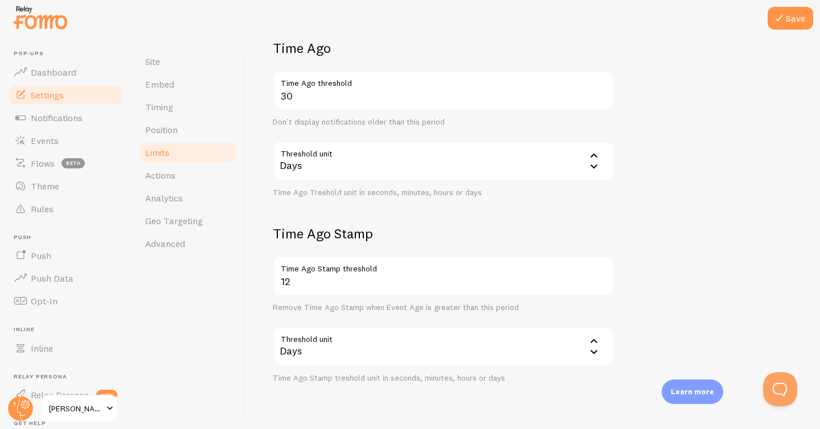
click at [368, 171] on div "Days" at bounding box center [444, 161] width 342 height 40
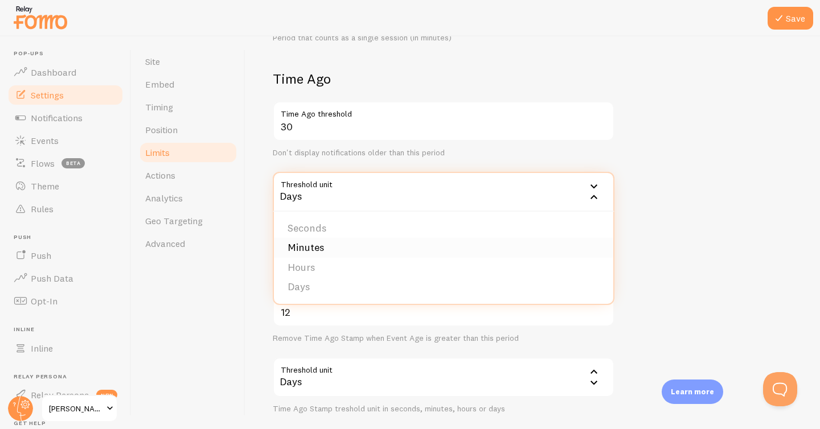
scroll to position [387, 0]
click at [244, 249] on div "Site Embed Timing Position Limits Actions Analytics Geo Targeting Advanced" at bounding box center [189, 232] width 114 height 393
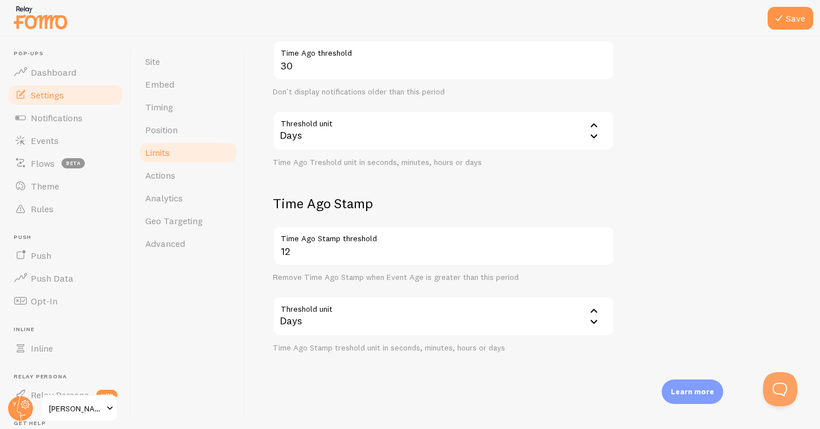
scroll to position [449, 0]
click at [328, 313] on div "Days" at bounding box center [444, 317] width 342 height 40
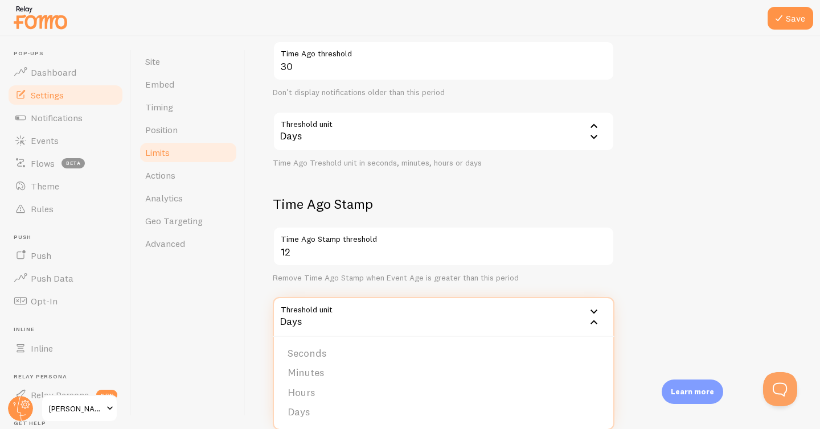
click at [226, 338] on div "Site Embed Timing Position Limits Actions Analytics Geo Targeting Advanced" at bounding box center [189, 232] width 114 height 393
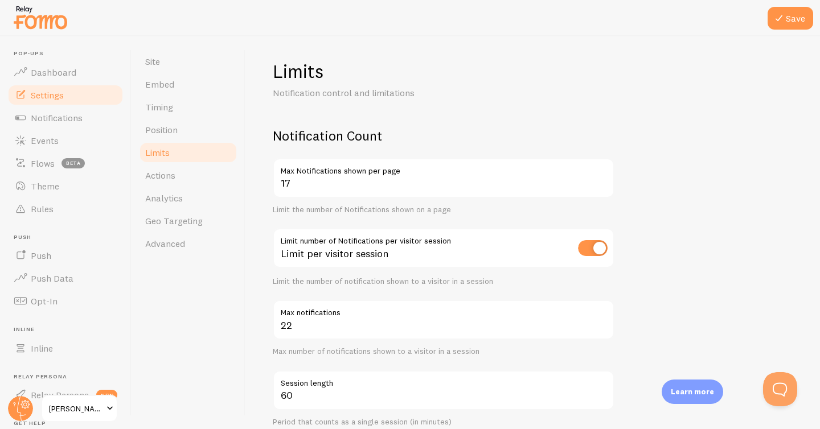
scroll to position [0, 0]
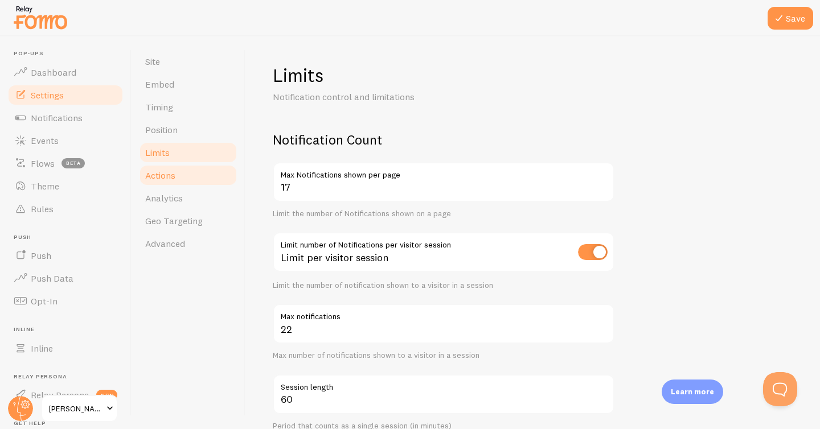
click at [161, 174] on span "Actions" at bounding box center [160, 175] width 30 height 11
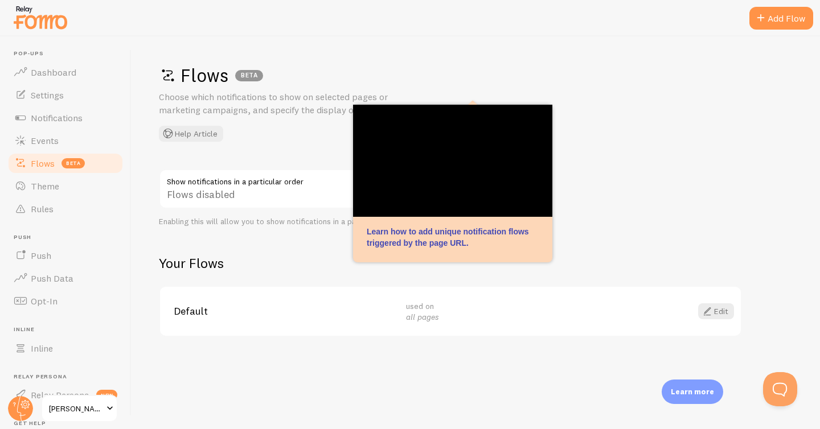
click at [603, 109] on div "Flows BETA Choose which notifications to show on selected pages or marketing ca…" at bounding box center [476, 103] width 634 height 78
click at [676, 60] on div "Flows BETA Choose which notifications to show on selected pages or marketing ca…" at bounding box center [476, 232] width 688 height 393
click at [340, 288] on div "Default used on all pages Edit" at bounding box center [450, 312] width 581 height 50
click at [417, 247] on p "Learn how to add unique notification flows triggered by the page URL." at bounding box center [453, 237] width 172 height 23
click at [439, 67] on h1 "Flows BETA" at bounding box center [472, 75] width 627 height 23
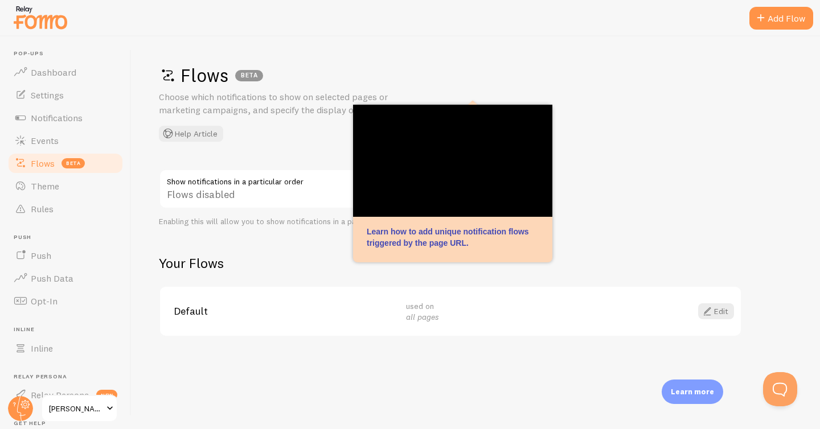
click at [219, 178] on div "Flows disabled" at bounding box center [330, 190] width 342 height 42
click at [431, 235] on p "Learn how to add unique notification flows triggered by the page URL." at bounding box center [453, 237] width 172 height 23
click at [38, 165] on span "Flows" at bounding box center [43, 163] width 24 height 11
click at [43, 24] on img at bounding box center [40, 17] width 57 height 29
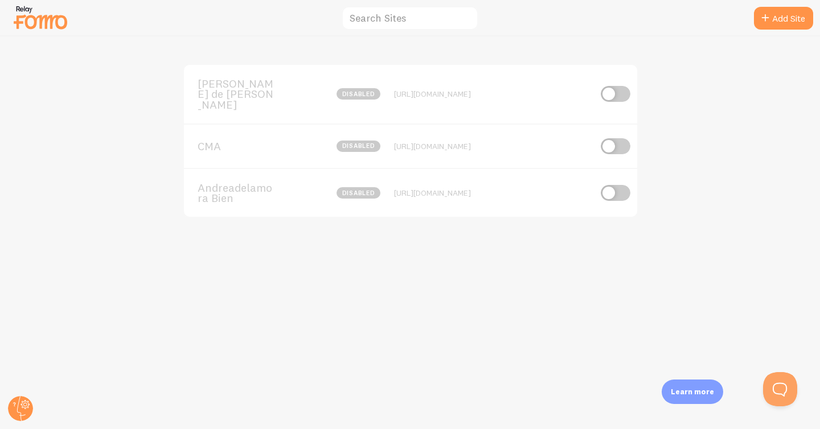
click at [601, 86] on input "checkbox" at bounding box center [616, 94] width 30 height 16
checkbox input "true"
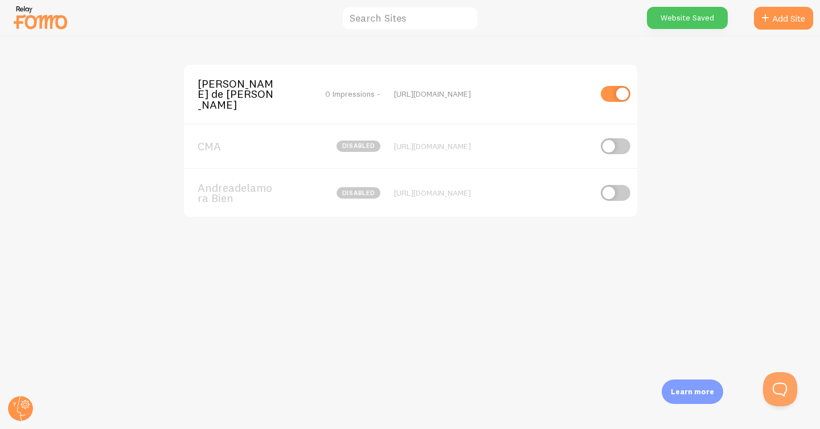
click at [33, 26] on img at bounding box center [40, 17] width 57 height 29
click at [42, 19] on img at bounding box center [40, 17] width 57 height 29
click at [22, 406] on icon at bounding box center [25, 404] width 9 height 9
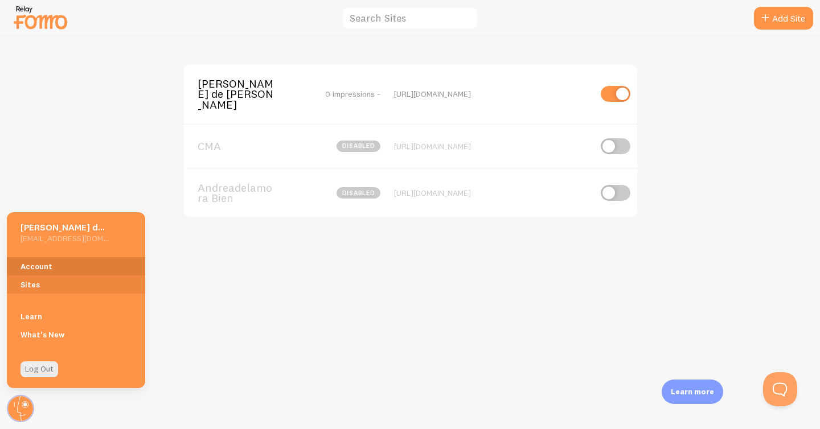
click at [32, 263] on link "Account" at bounding box center [76, 266] width 138 height 18
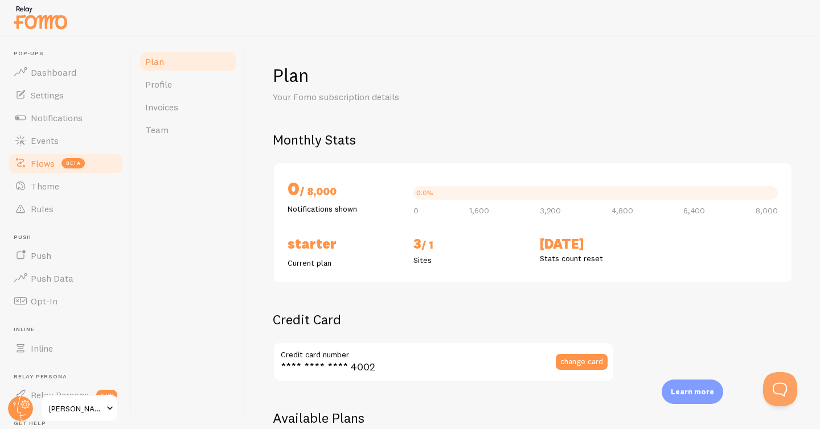
click at [53, 159] on span "Flows" at bounding box center [43, 163] width 24 height 11
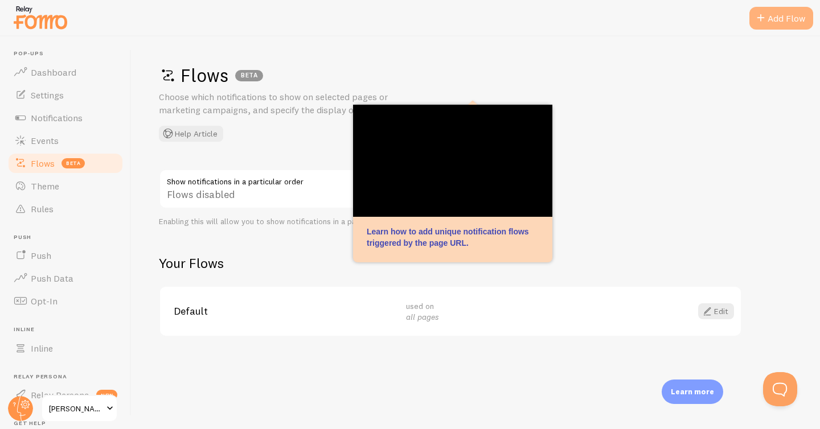
click at [771, 18] on div "Add Flow" at bounding box center [781, 18] width 64 height 23
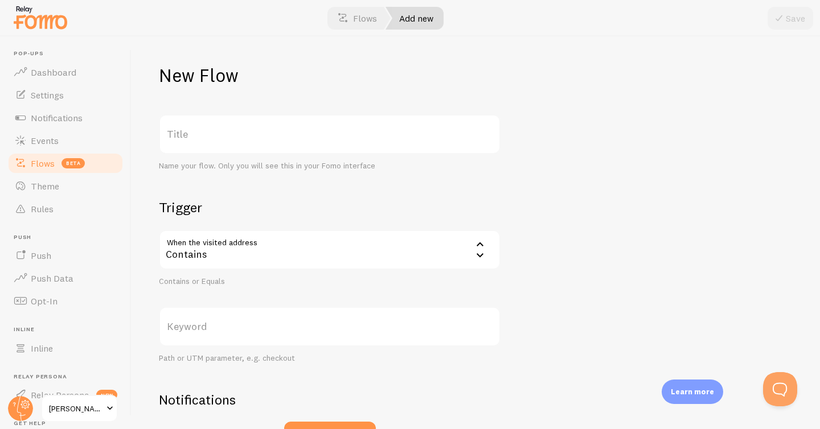
click at [310, 256] on div "Contains" at bounding box center [330, 250] width 342 height 40
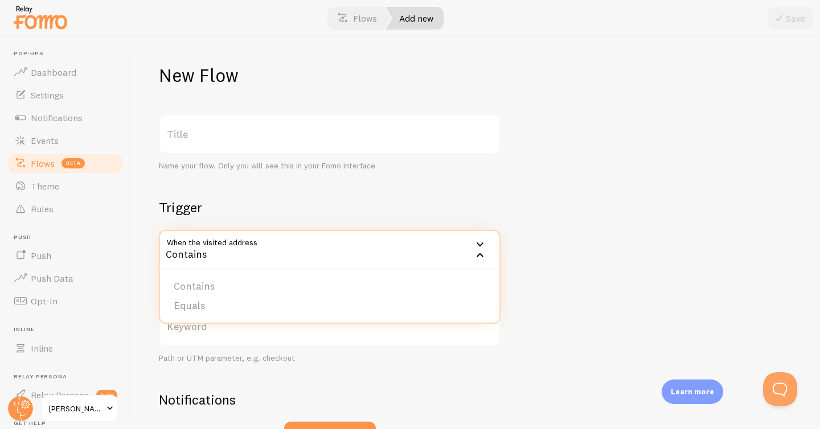
click at [310, 256] on div "Contains" at bounding box center [330, 250] width 342 height 40
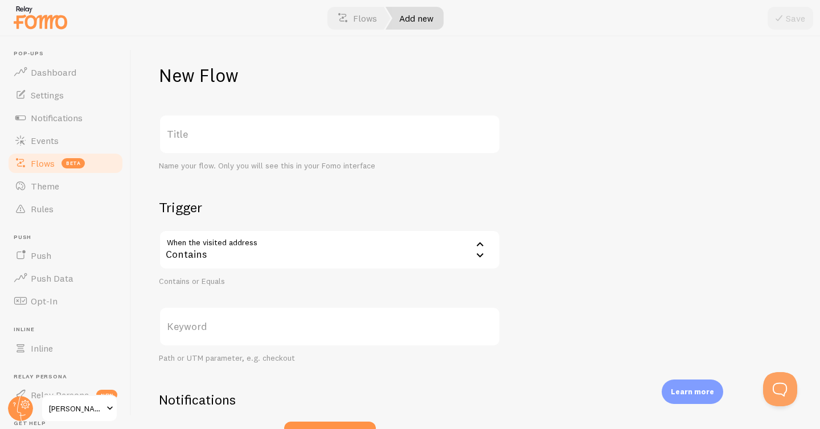
scroll to position [70, 0]
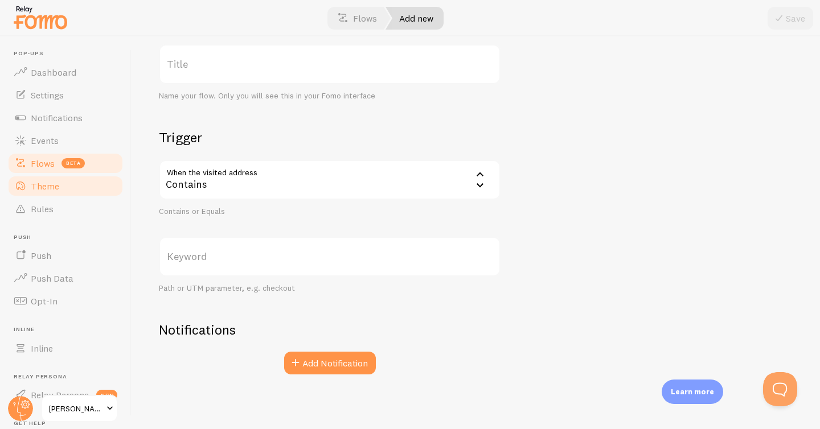
click at [38, 181] on span "Theme" at bounding box center [45, 185] width 28 height 11
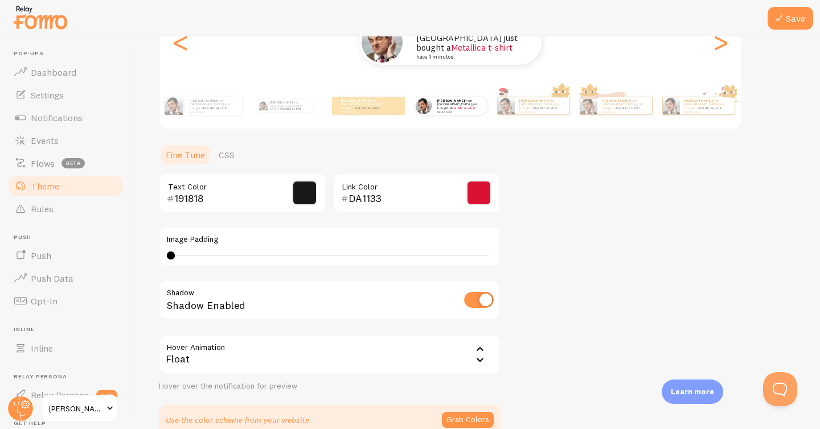
scroll to position [229, 0]
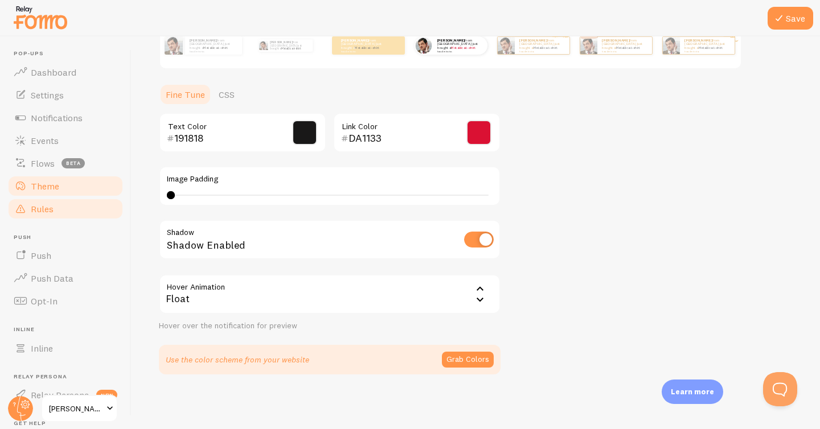
click at [50, 206] on span "Rules" at bounding box center [42, 208] width 23 height 11
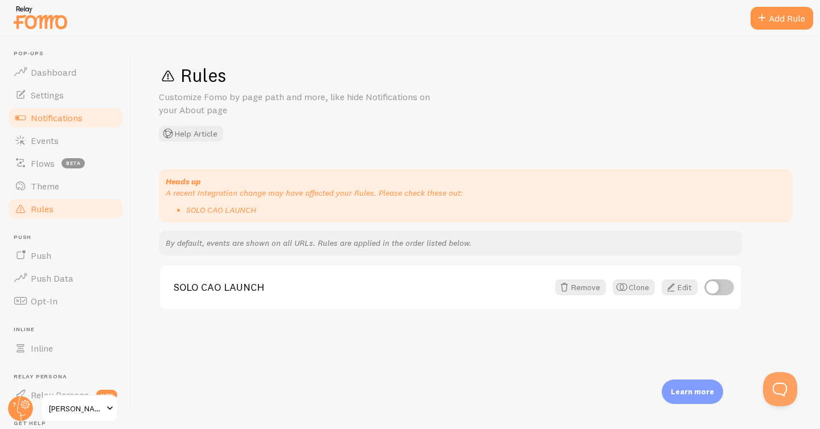
click at [55, 117] on span "Notifications" at bounding box center [57, 117] width 52 height 11
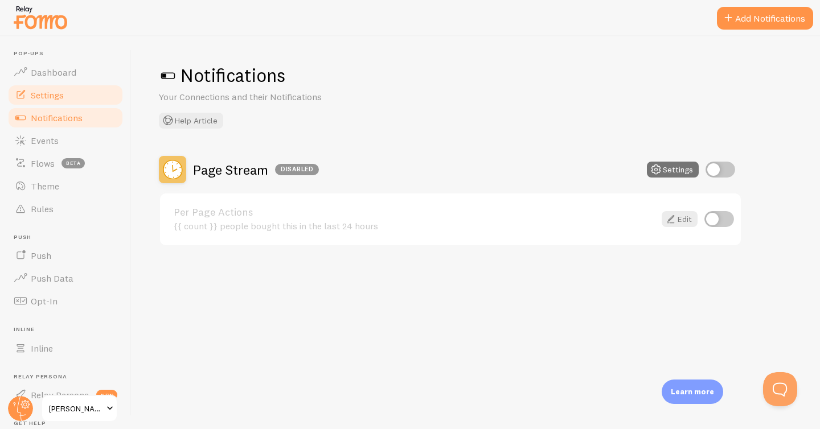
click at [60, 95] on span "Settings" at bounding box center [47, 94] width 33 height 11
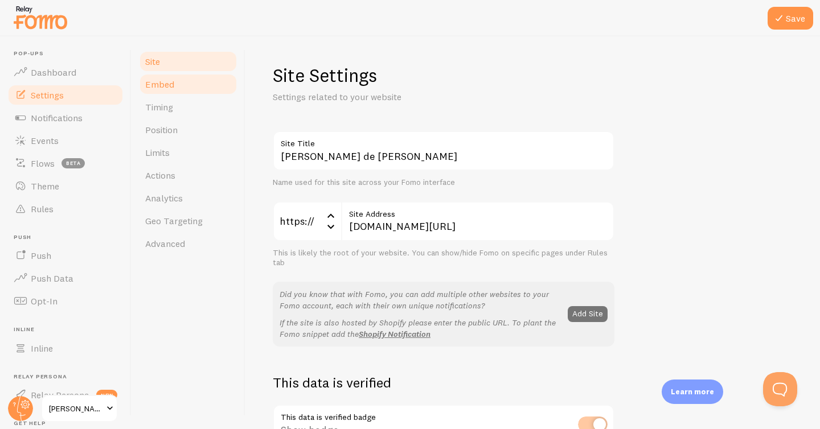
click at [180, 82] on link "Embed" at bounding box center [188, 84] width 100 height 23
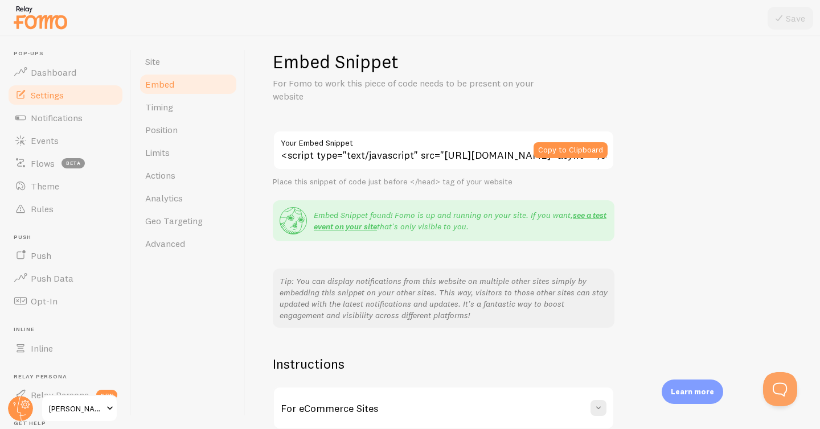
scroll to position [10, 0]
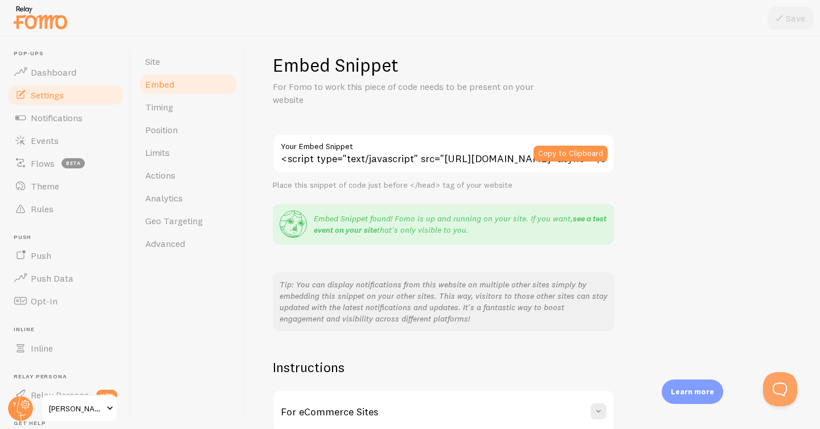
click at [332, 232] on link "see a test event on your site" at bounding box center [460, 224] width 293 height 22
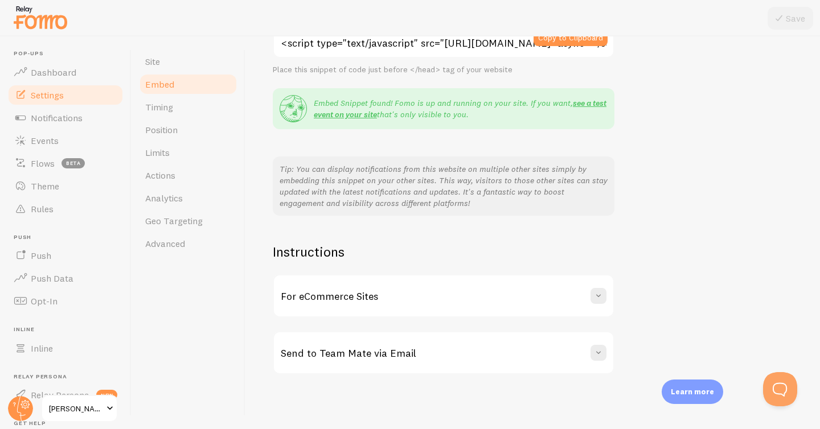
scroll to position [0, 0]
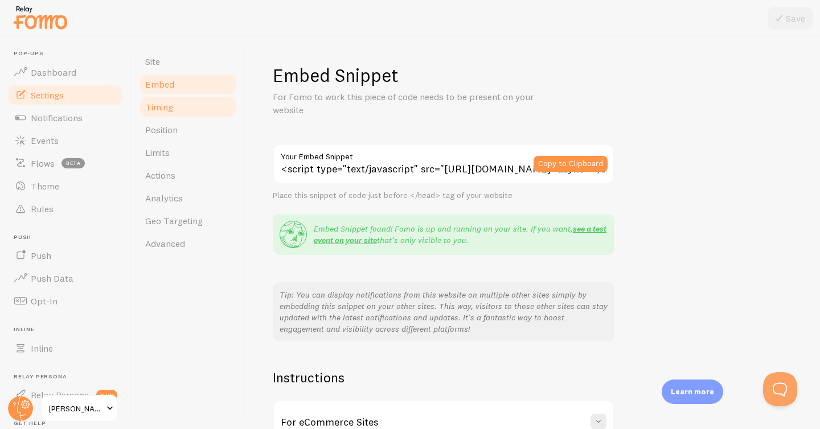
click at [161, 113] on link "Timing" at bounding box center [188, 107] width 100 height 23
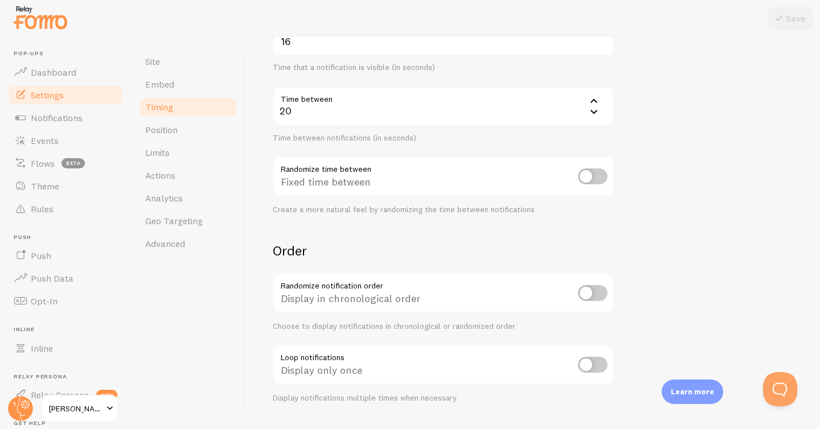
scroll to position [245, 0]
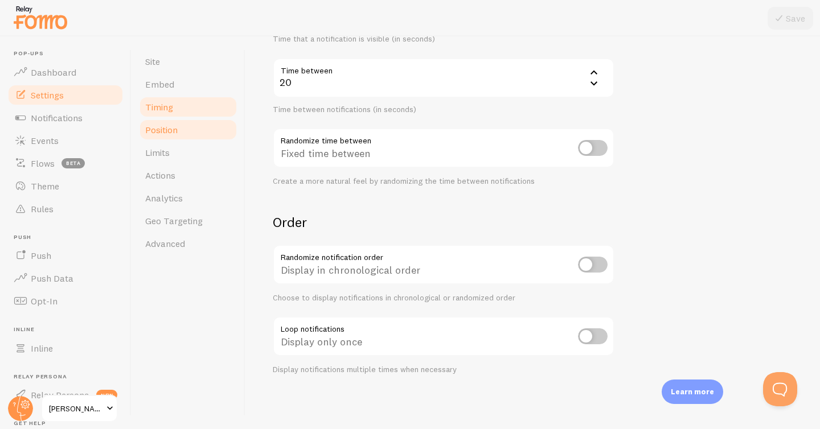
click at [170, 130] on span "Position" at bounding box center [161, 129] width 32 height 11
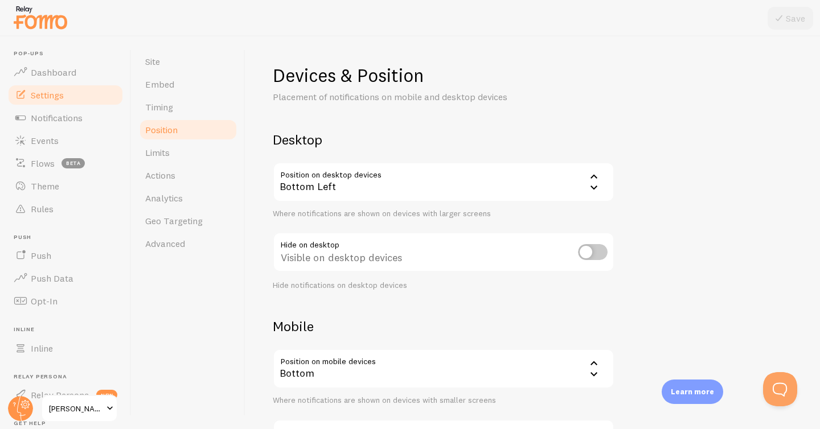
scroll to position [102, 0]
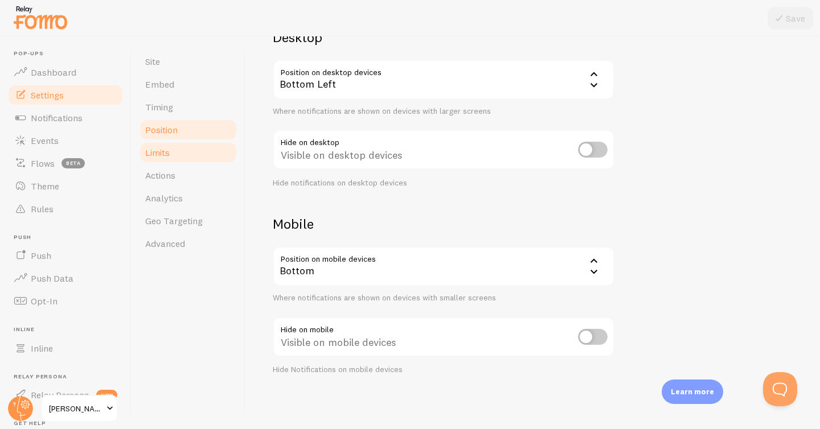
click at [157, 157] on span "Limits" at bounding box center [157, 152] width 24 height 11
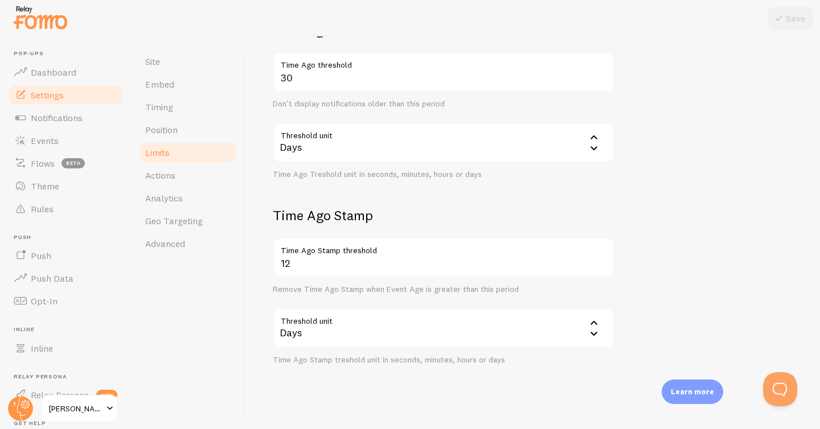
scroll to position [449, 0]
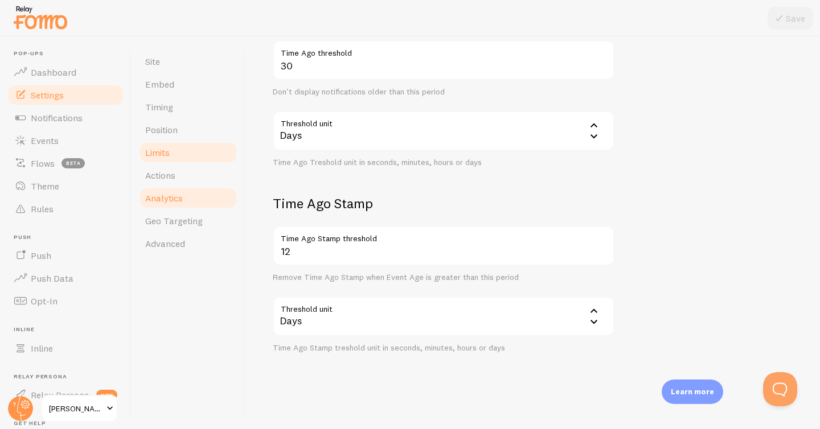
click at [165, 200] on span "Analytics" at bounding box center [164, 197] width 38 height 11
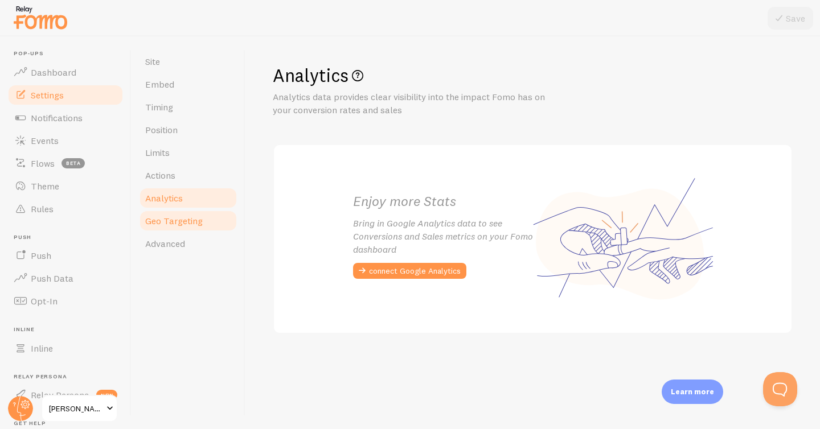
click at [170, 221] on span "Geo Targeting" at bounding box center [174, 220] width 58 height 11
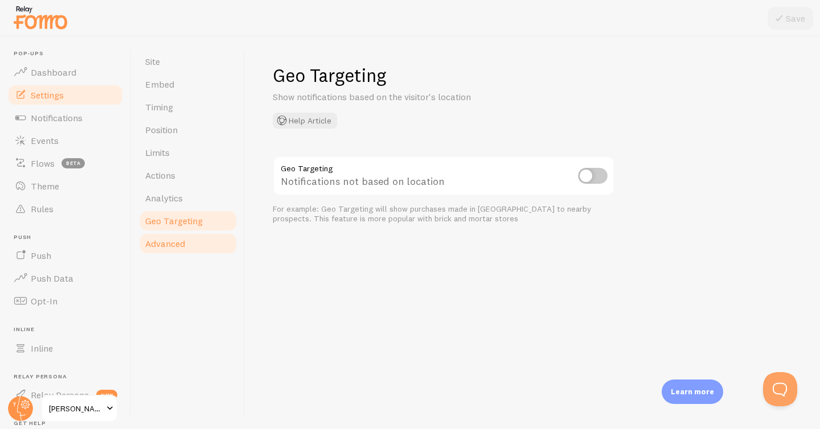
click at [175, 242] on span "Advanced" at bounding box center [165, 243] width 40 height 11
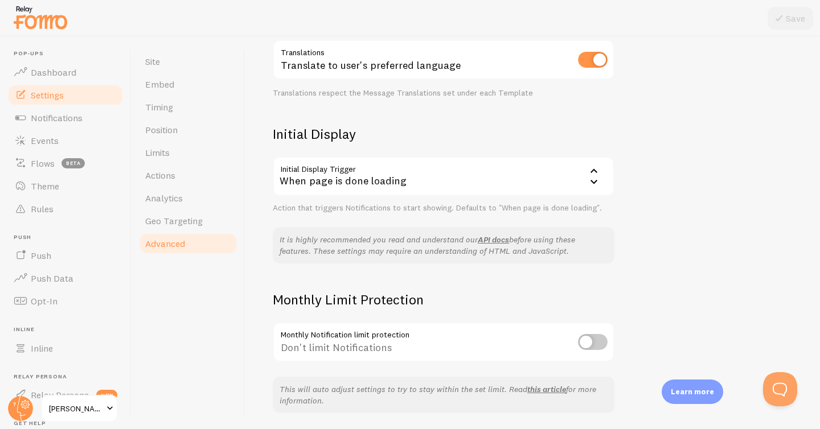
scroll to position [198, 0]
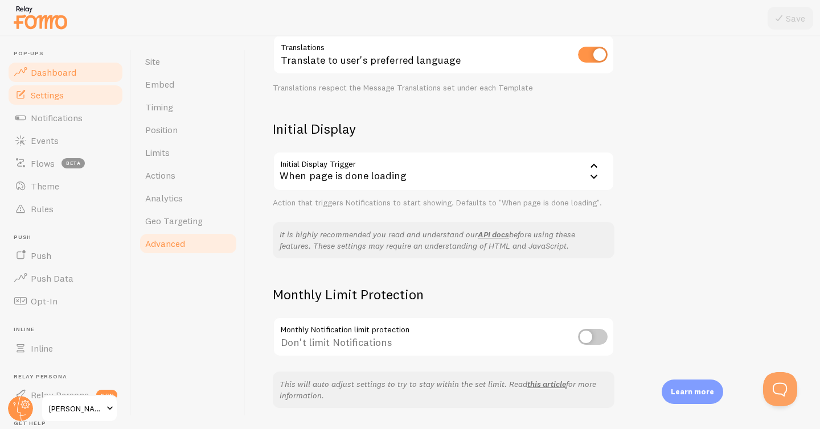
click at [64, 67] on span "Dashboard" at bounding box center [54, 72] width 46 height 11
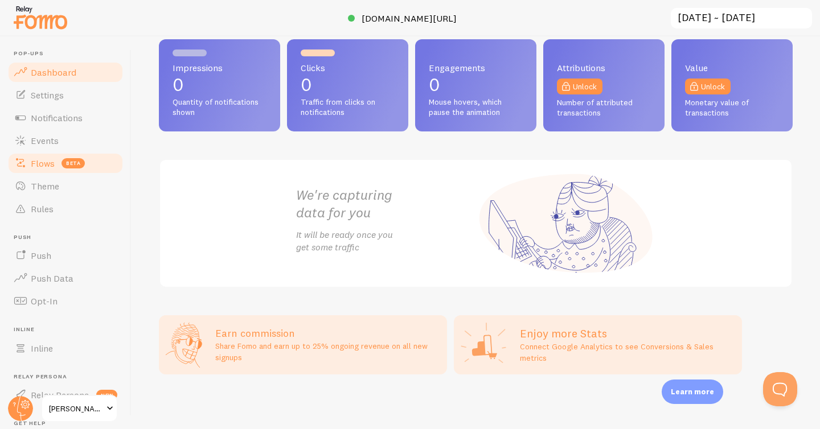
scroll to position [110, 0]
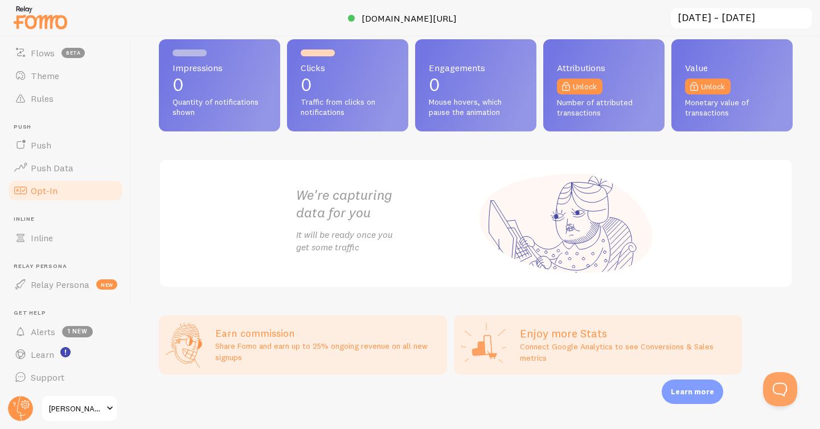
click at [43, 188] on span "Opt-In" at bounding box center [44, 190] width 27 height 11
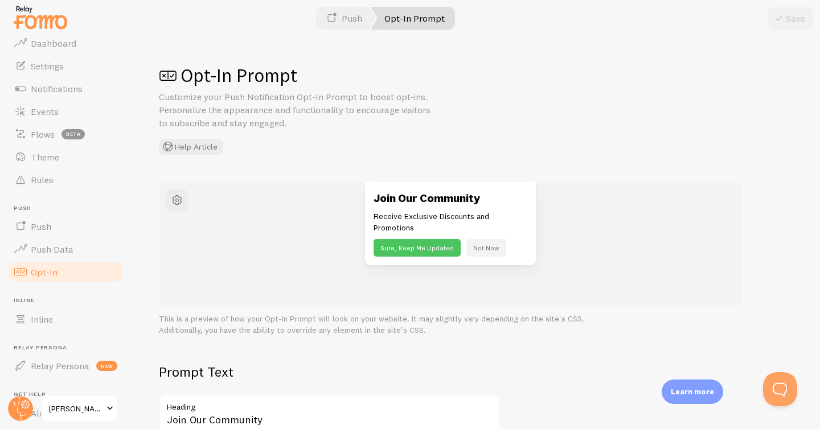
scroll to position [31, 0]
click at [42, 221] on span "Push" at bounding box center [41, 224] width 20 height 11
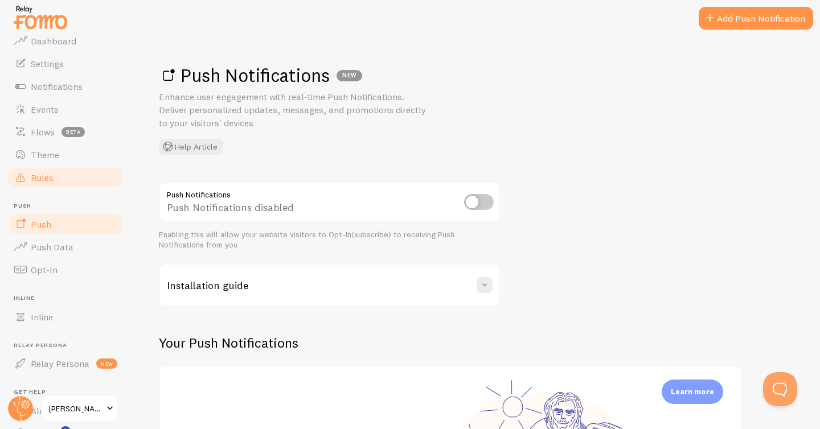
click at [40, 176] on span "Rules" at bounding box center [42, 177] width 23 height 11
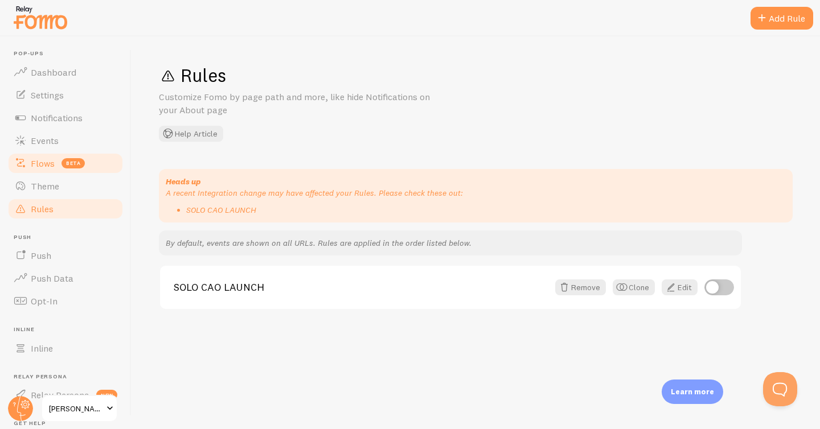
click at [48, 166] on span "Flows" at bounding box center [43, 163] width 24 height 11
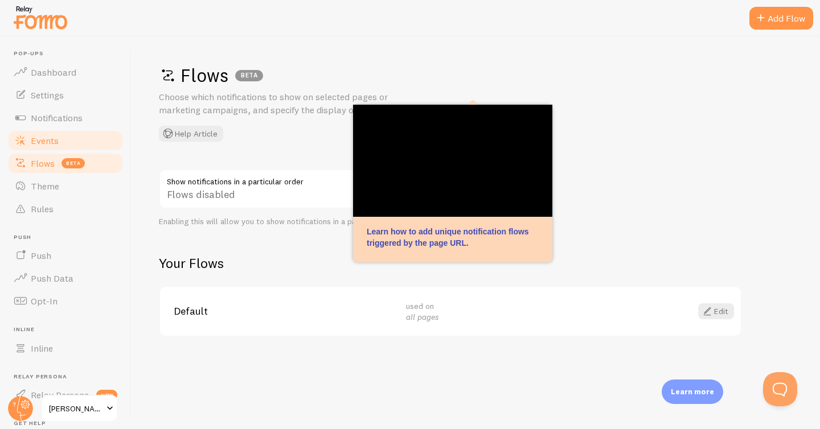
click at [49, 138] on span "Events" at bounding box center [45, 140] width 28 height 11
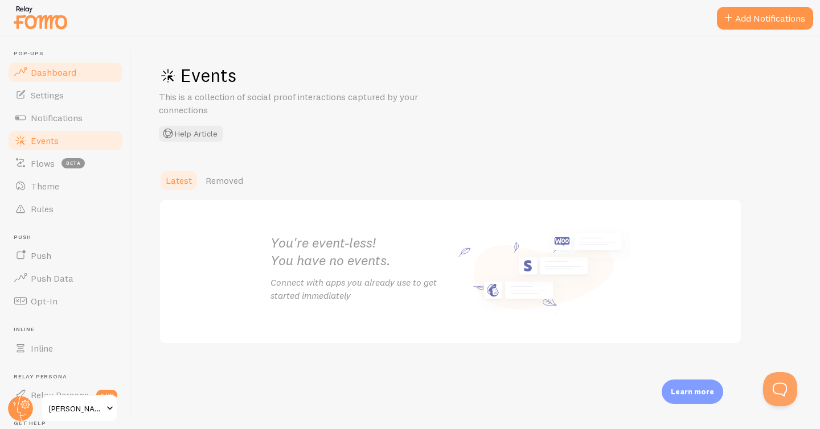
click at [63, 69] on span "Dashboard" at bounding box center [54, 72] width 46 height 11
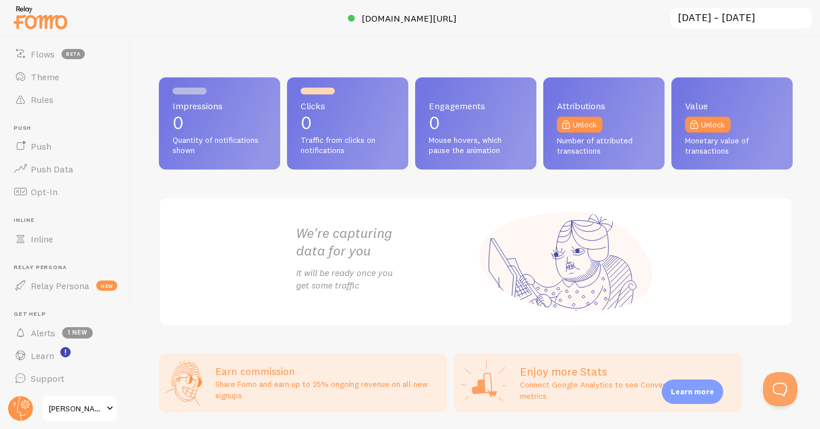
scroll to position [110, 0]
click at [20, 399] on circle at bounding box center [20, 408] width 25 height 25
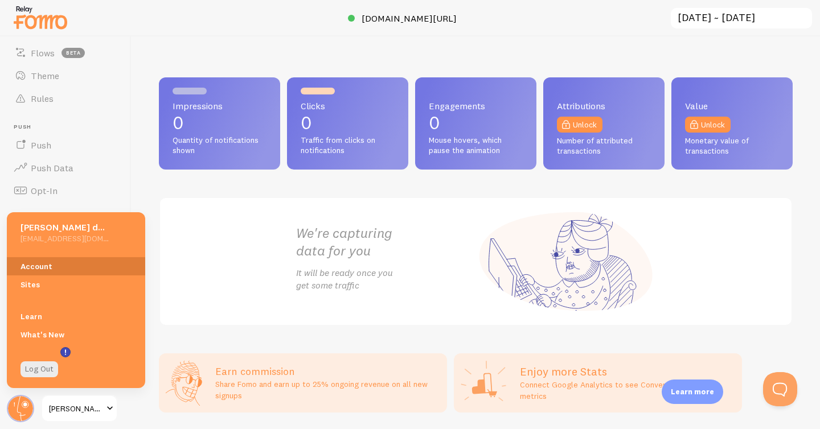
click at [34, 263] on link "Account" at bounding box center [76, 266] width 138 height 18
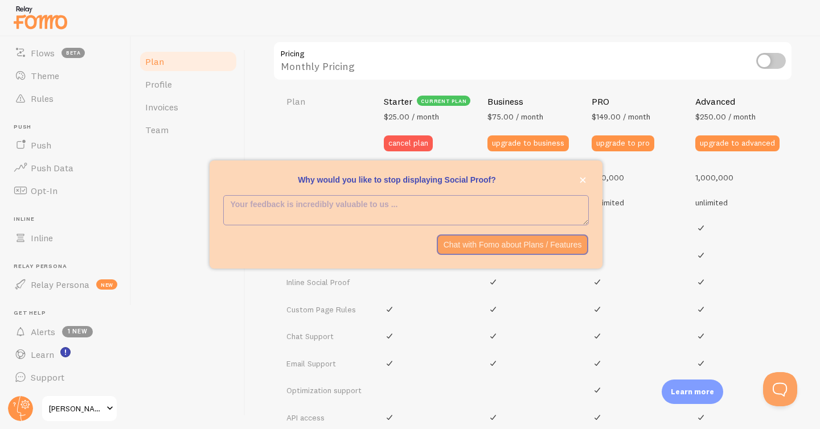
scroll to position [607, 0]
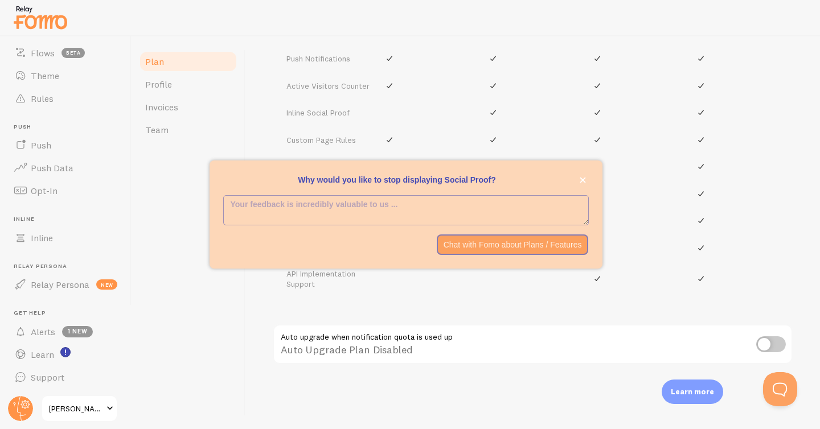
click at [598, 346] on div "Auto Upgrade Plan Disabled" at bounding box center [533, 346] width 520 height 42
click at [580, 178] on icon "close," at bounding box center [583, 181] width 6 height 6
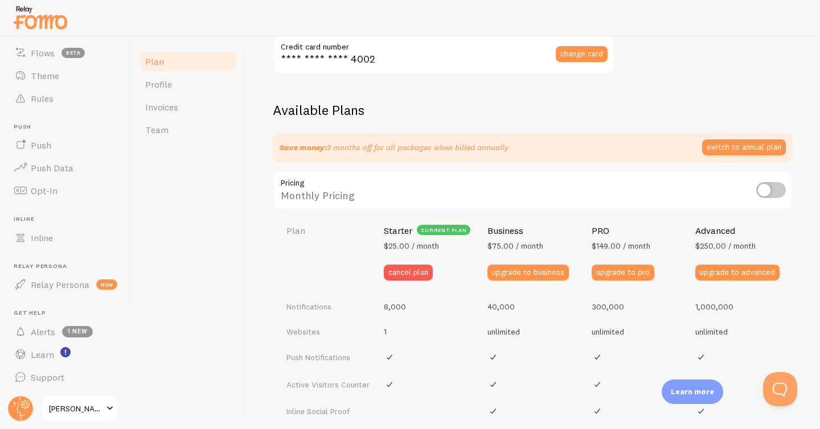
scroll to position [0, 0]
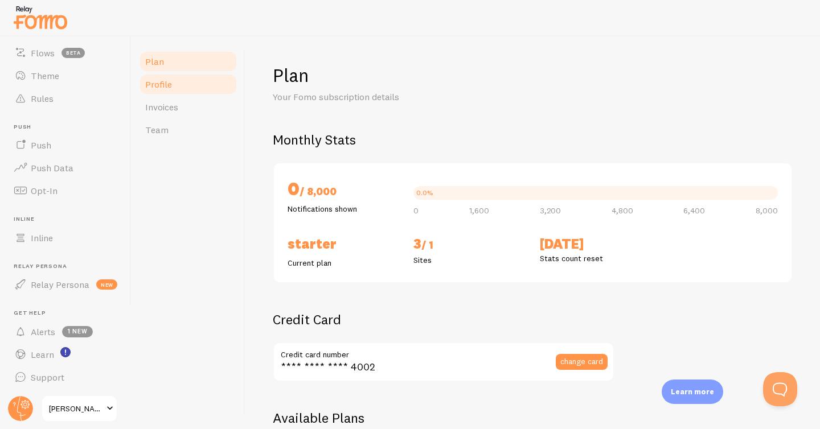
click at [163, 82] on span "Profile" at bounding box center [158, 84] width 27 height 11
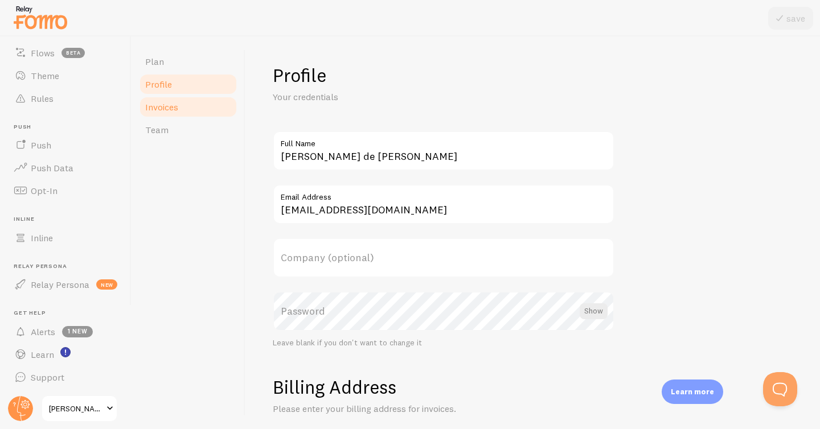
click at [162, 105] on span "Invoices" at bounding box center [161, 106] width 33 height 11
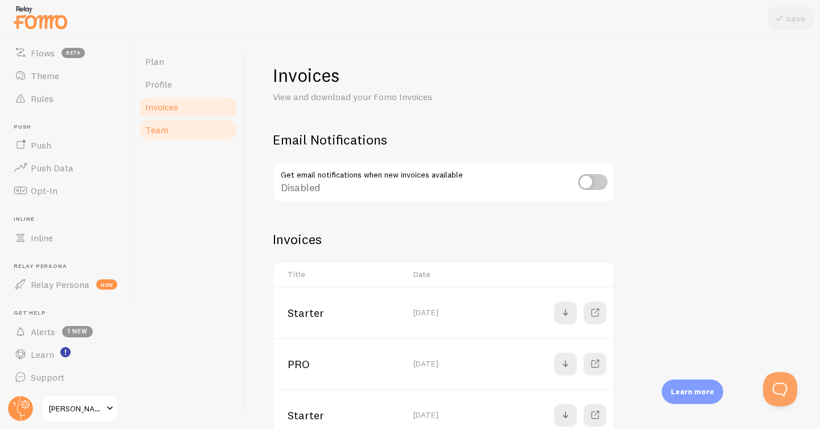
click at [159, 132] on span "Team" at bounding box center [156, 129] width 23 height 11
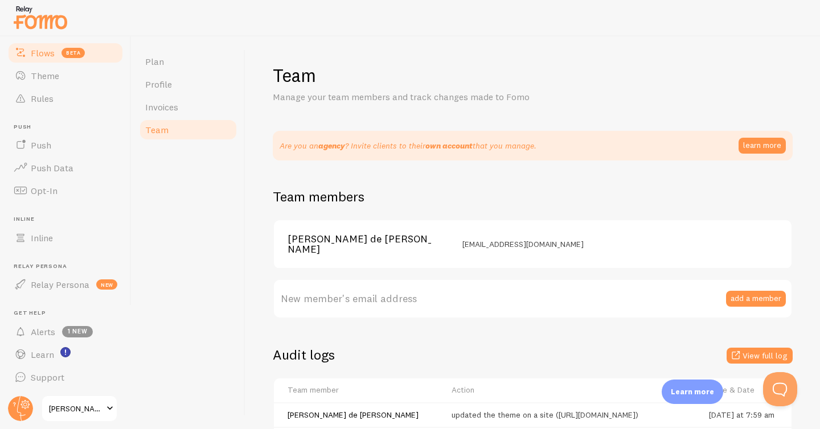
click at [46, 50] on span "Flows" at bounding box center [43, 52] width 24 height 11
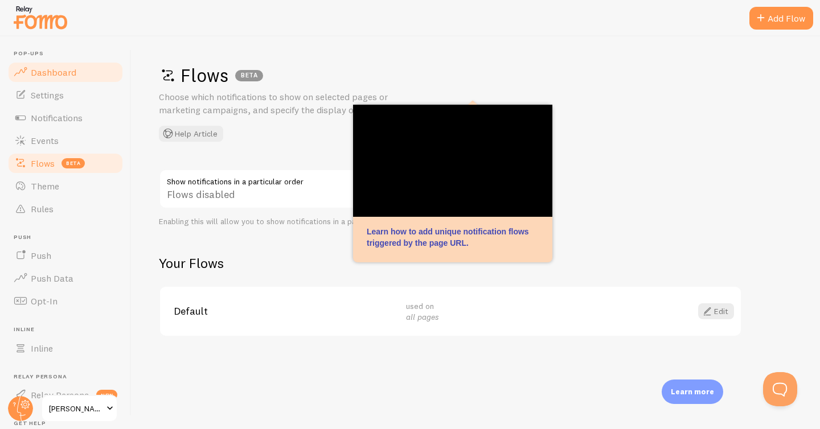
click at [39, 75] on span "Dashboard" at bounding box center [54, 72] width 46 height 11
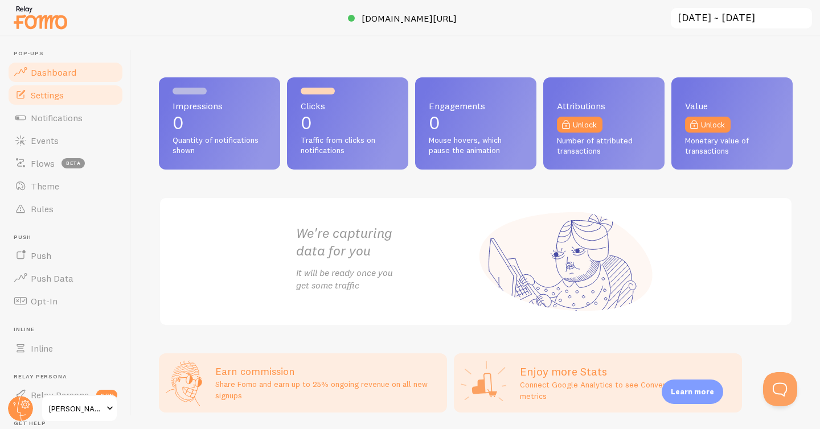
click at [32, 94] on span "Settings" at bounding box center [47, 94] width 33 height 11
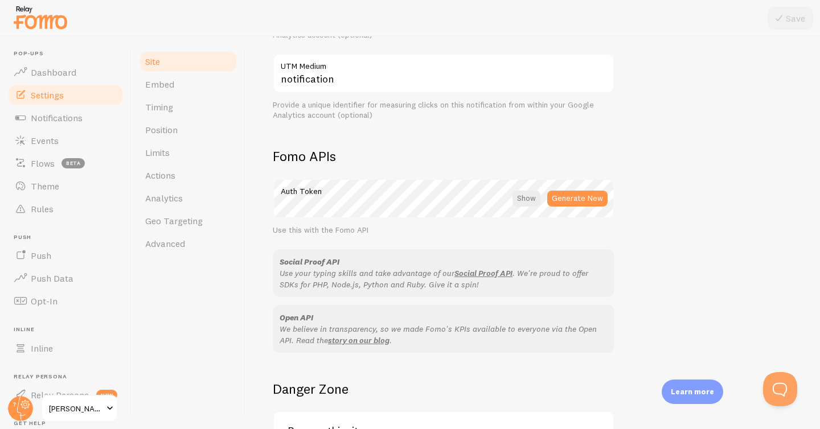
scroll to position [656, 0]
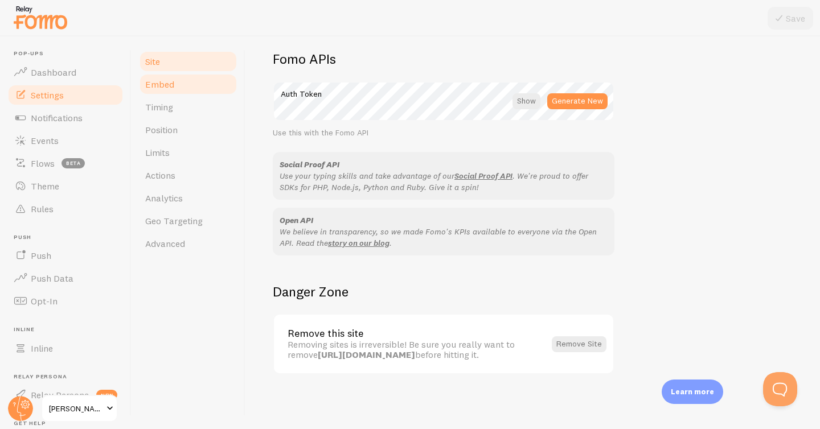
click at [161, 87] on span "Embed" at bounding box center [159, 84] width 29 height 11
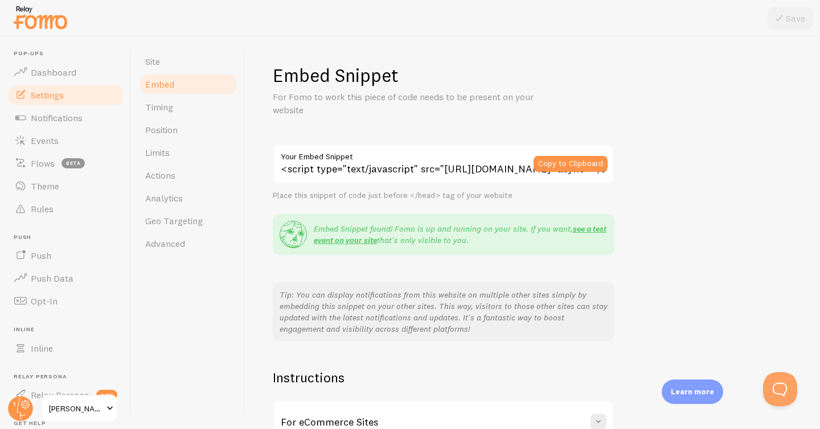
scroll to position [126, 0]
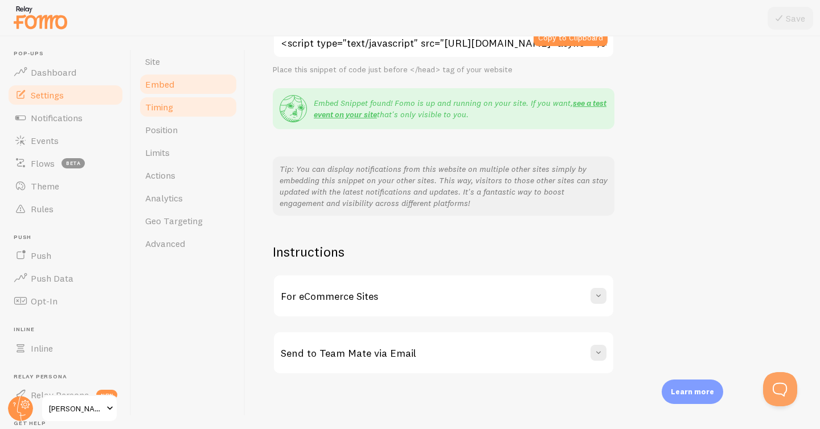
click at [158, 112] on span "Timing" at bounding box center [159, 106] width 28 height 11
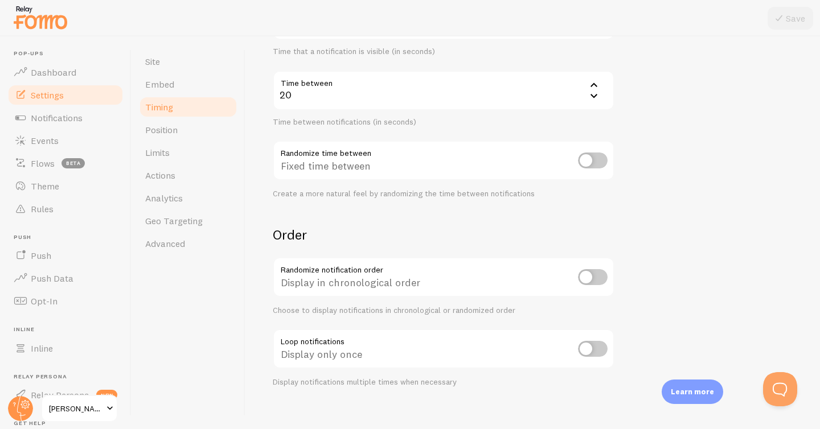
scroll to position [245, 0]
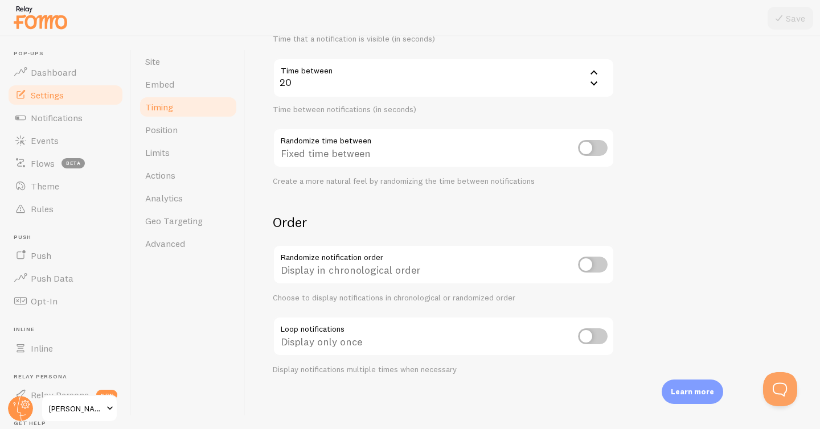
click at [592, 268] on input "checkbox" at bounding box center [593, 265] width 30 height 16
checkbox input "true"
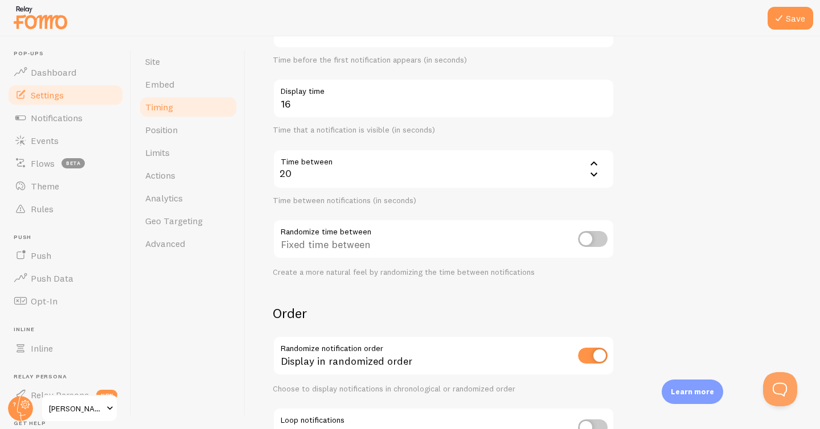
scroll to position [151, 0]
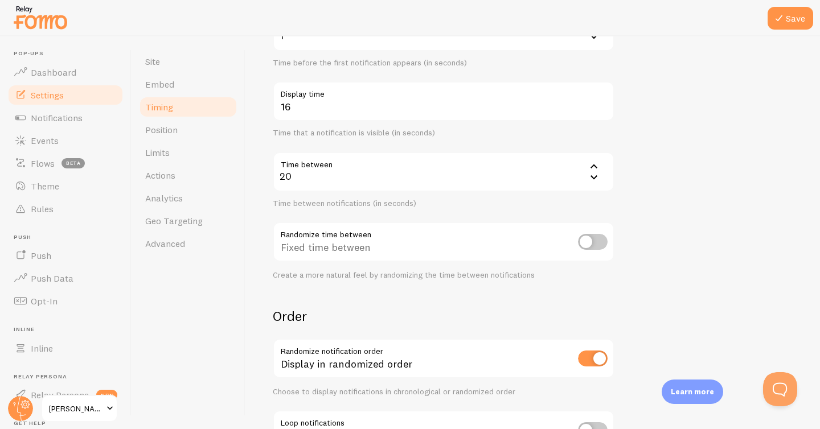
click at [592, 170] on icon at bounding box center [594, 166] width 14 height 14
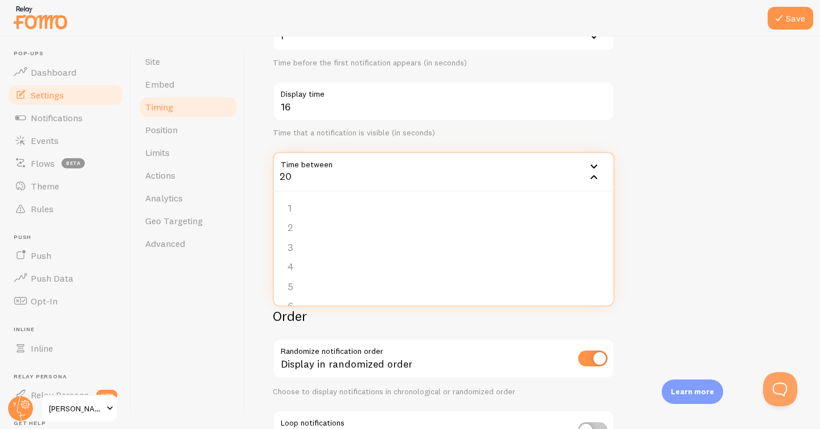
click at [592, 170] on icon at bounding box center [594, 166] width 14 height 14
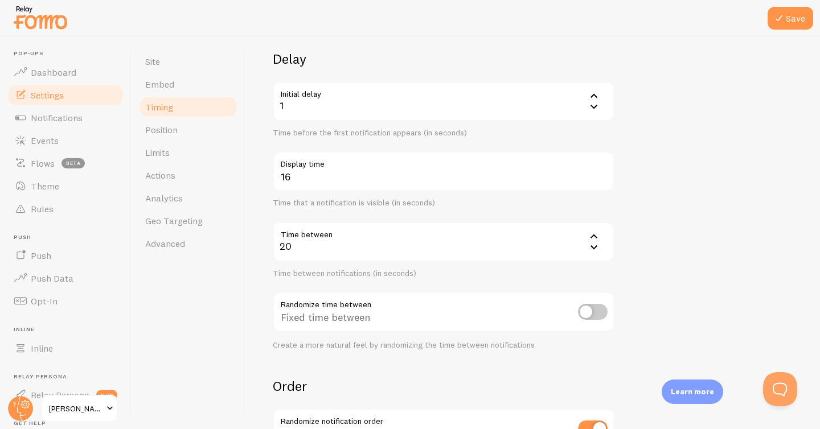
scroll to position [75, 0]
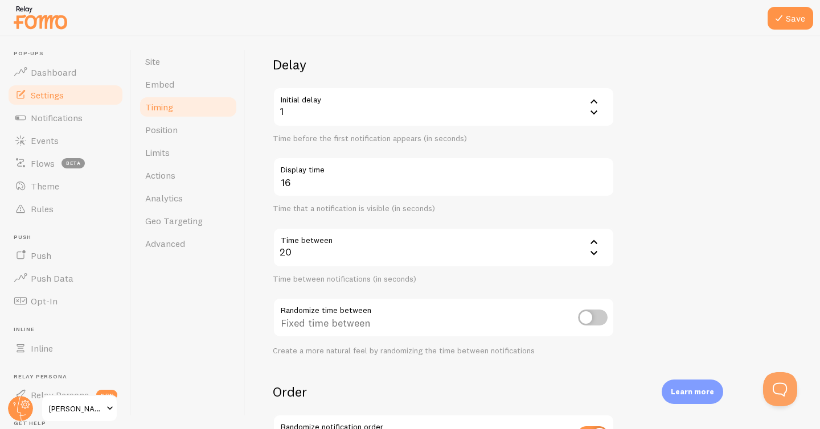
click at [594, 248] on icon at bounding box center [594, 242] width 14 height 14
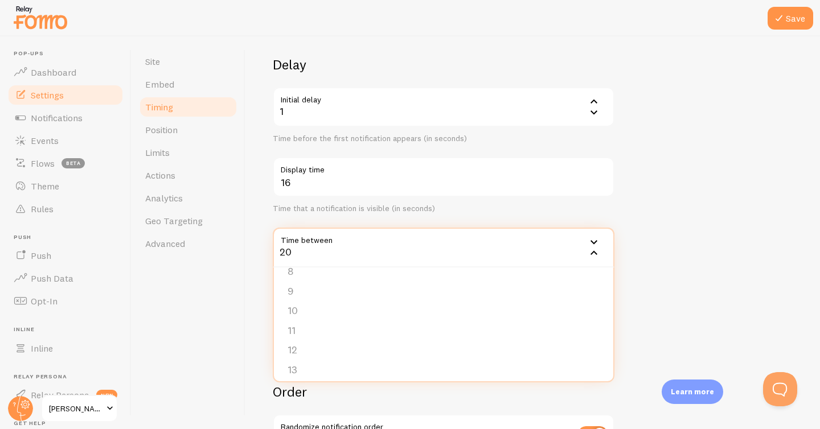
scroll to position [150, 0]
click at [381, 309] on li "10" at bounding box center [443, 311] width 339 height 20
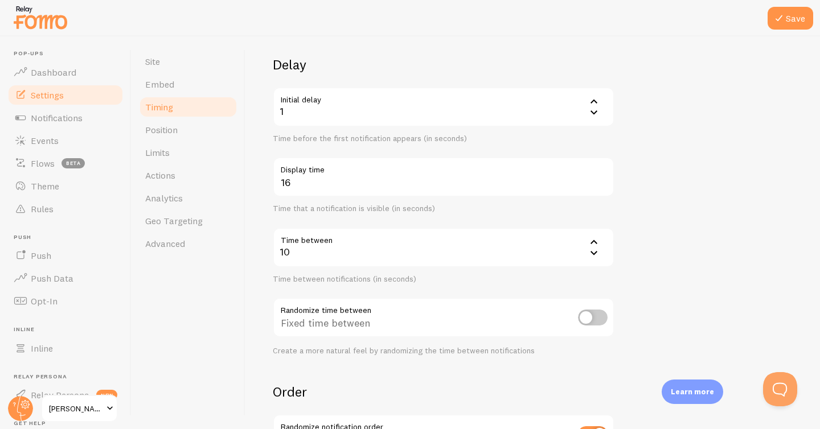
click at [597, 317] on input "checkbox" at bounding box center [593, 318] width 30 height 16
checkbox input "true"
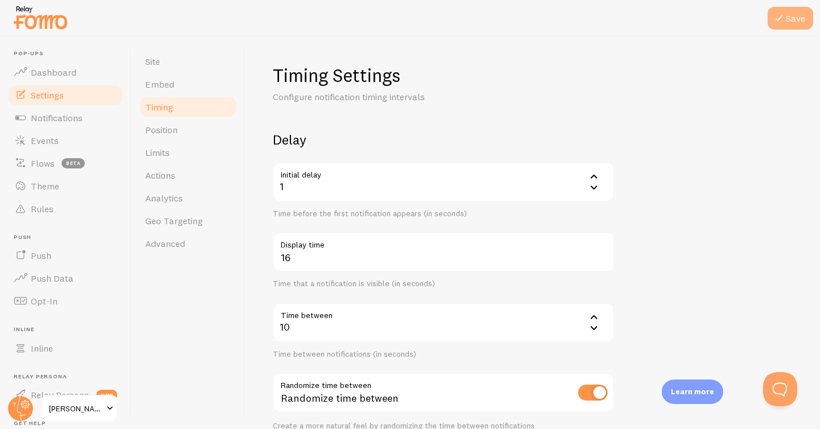
click at [791, 23] on button "Save" at bounding box center [790, 18] width 46 height 23
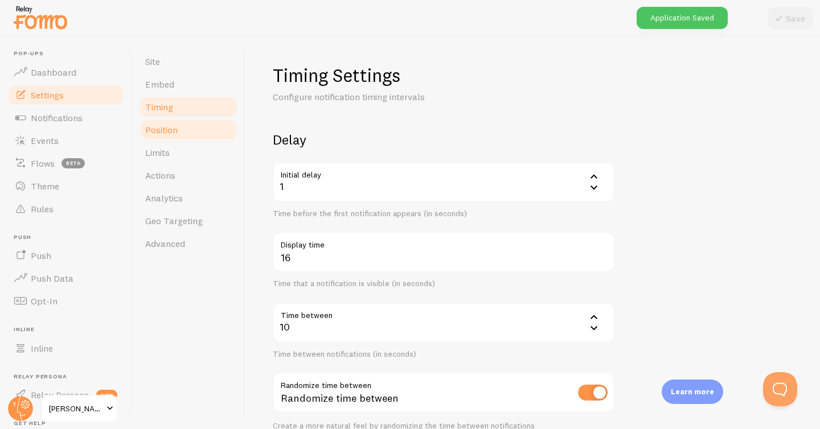
click at [175, 134] on span "Position" at bounding box center [161, 129] width 32 height 11
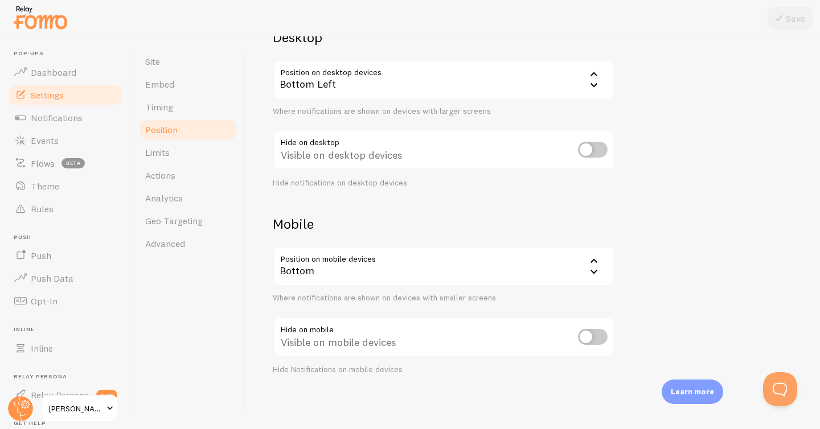
scroll to position [102, 0]
click at [162, 148] on span "Limits" at bounding box center [157, 152] width 24 height 11
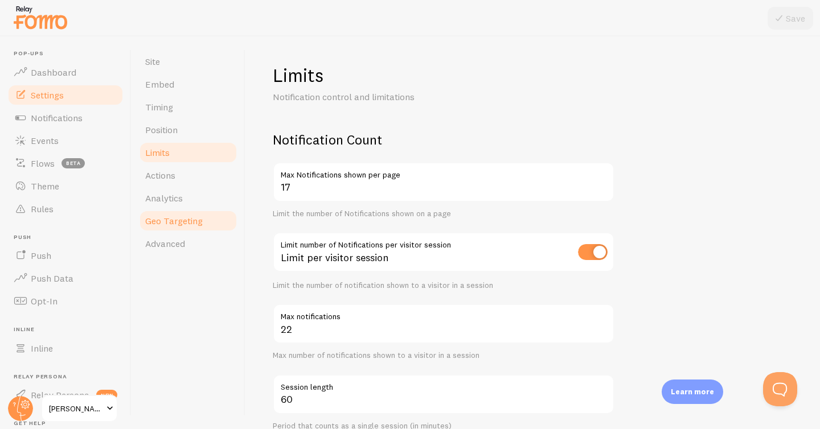
click at [171, 220] on span "Geo Targeting" at bounding box center [174, 220] width 58 height 11
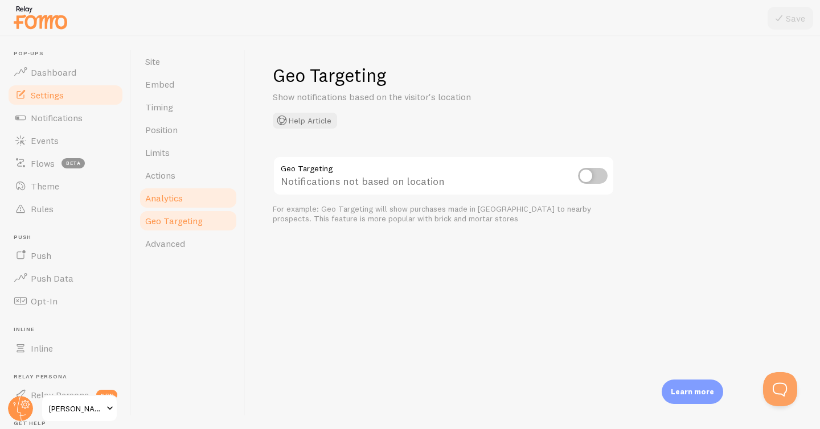
click at [169, 199] on span "Analytics" at bounding box center [164, 197] width 38 height 11
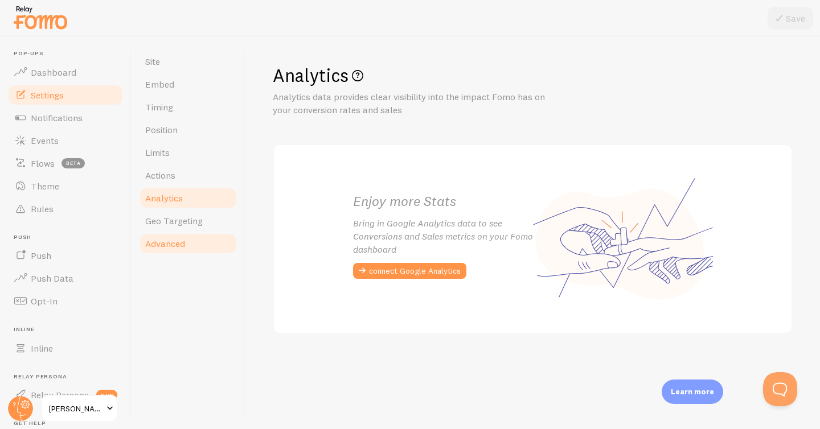
click at [170, 241] on span "Advanced" at bounding box center [165, 243] width 40 height 11
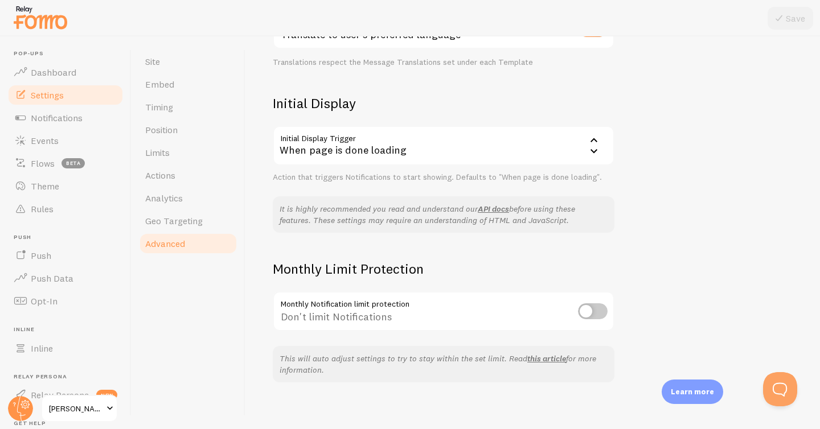
scroll to position [231, 0]
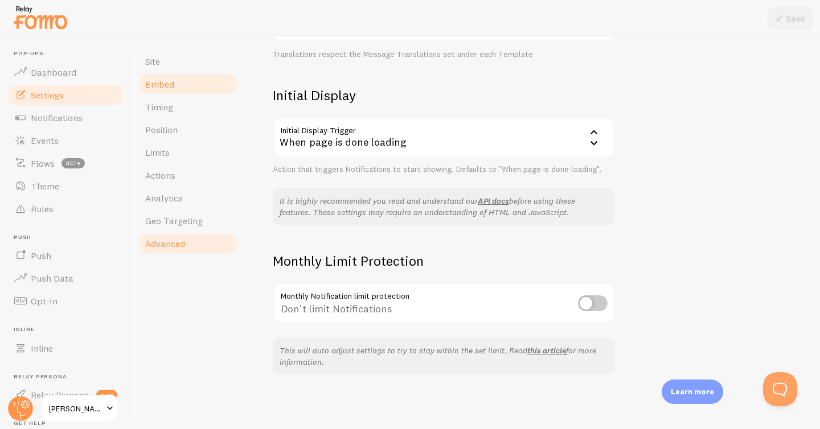
click at [163, 78] on link "Embed" at bounding box center [188, 84] width 100 height 23
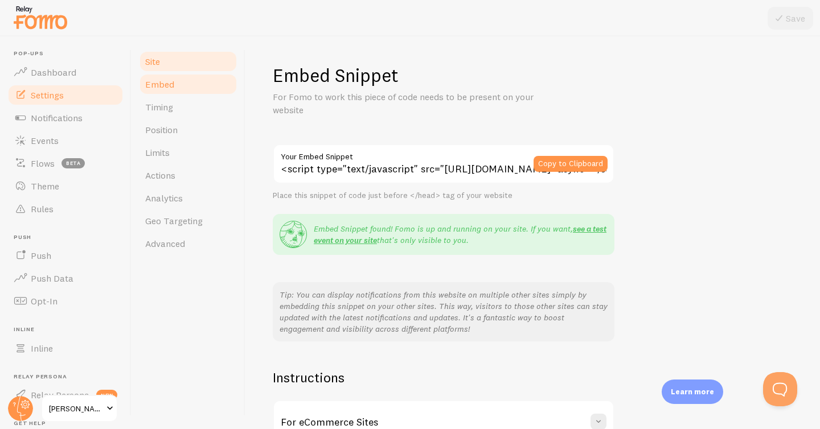
click at [151, 59] on span "Site" at bounding box center [152, 61] width 15 height 11
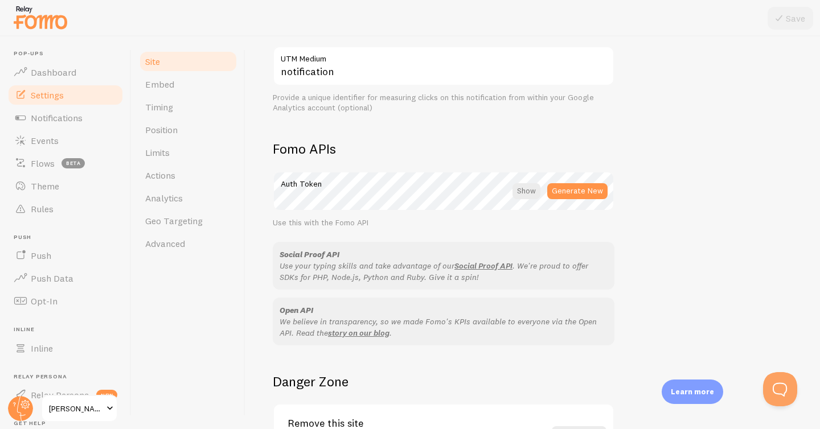
scroll to position [656, 0]
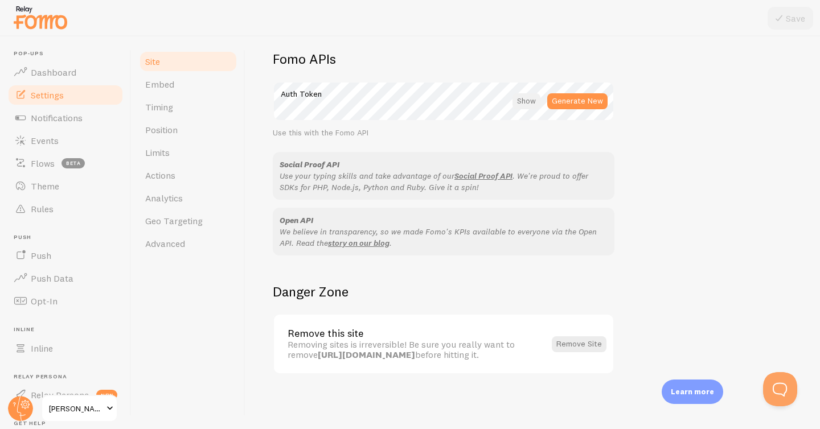
click at [528, 93] on div at bounding box center [526, 101] width 28 height 16
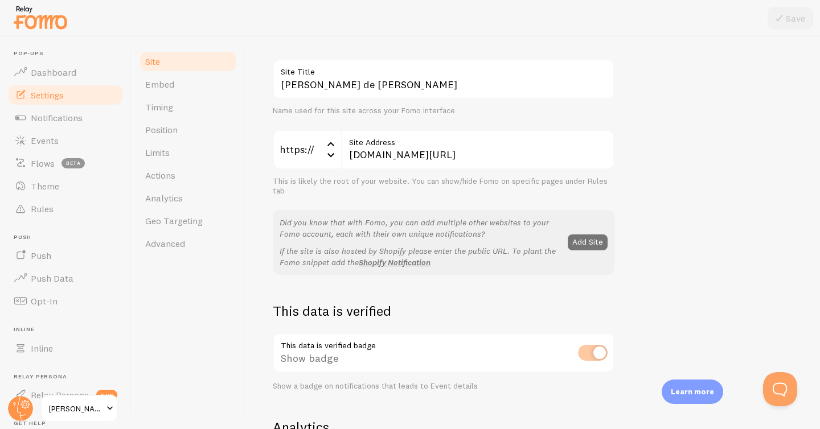
scroll to position [0, 0]
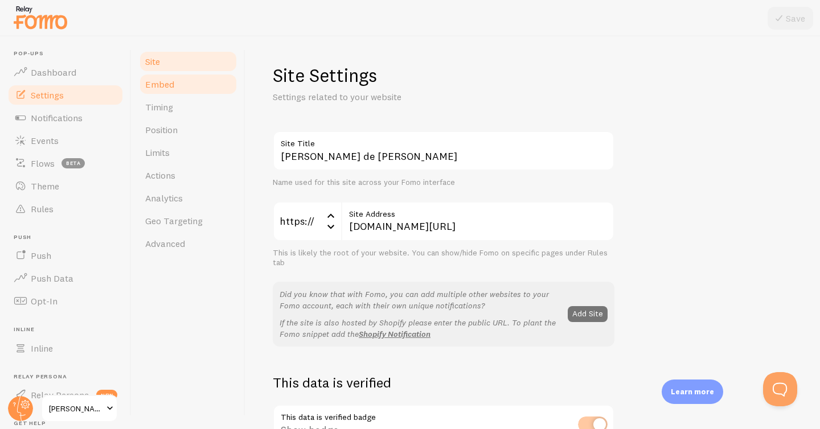
click at [166, 83] on span "Embed" at bounding box center [159, 84] width 29 height 11
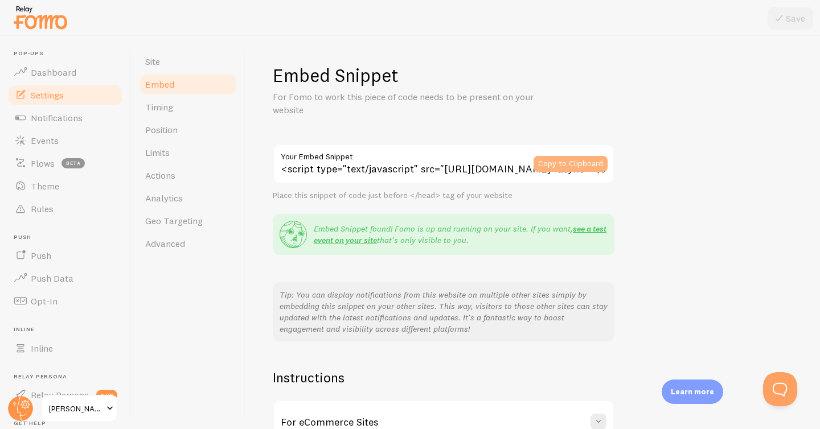
click at [566, 163] on button "Copy to Clipboard" at bounding box center [570, 164] width 74 height 16
